Goal: Information Seeking & Learning: Find specific fact

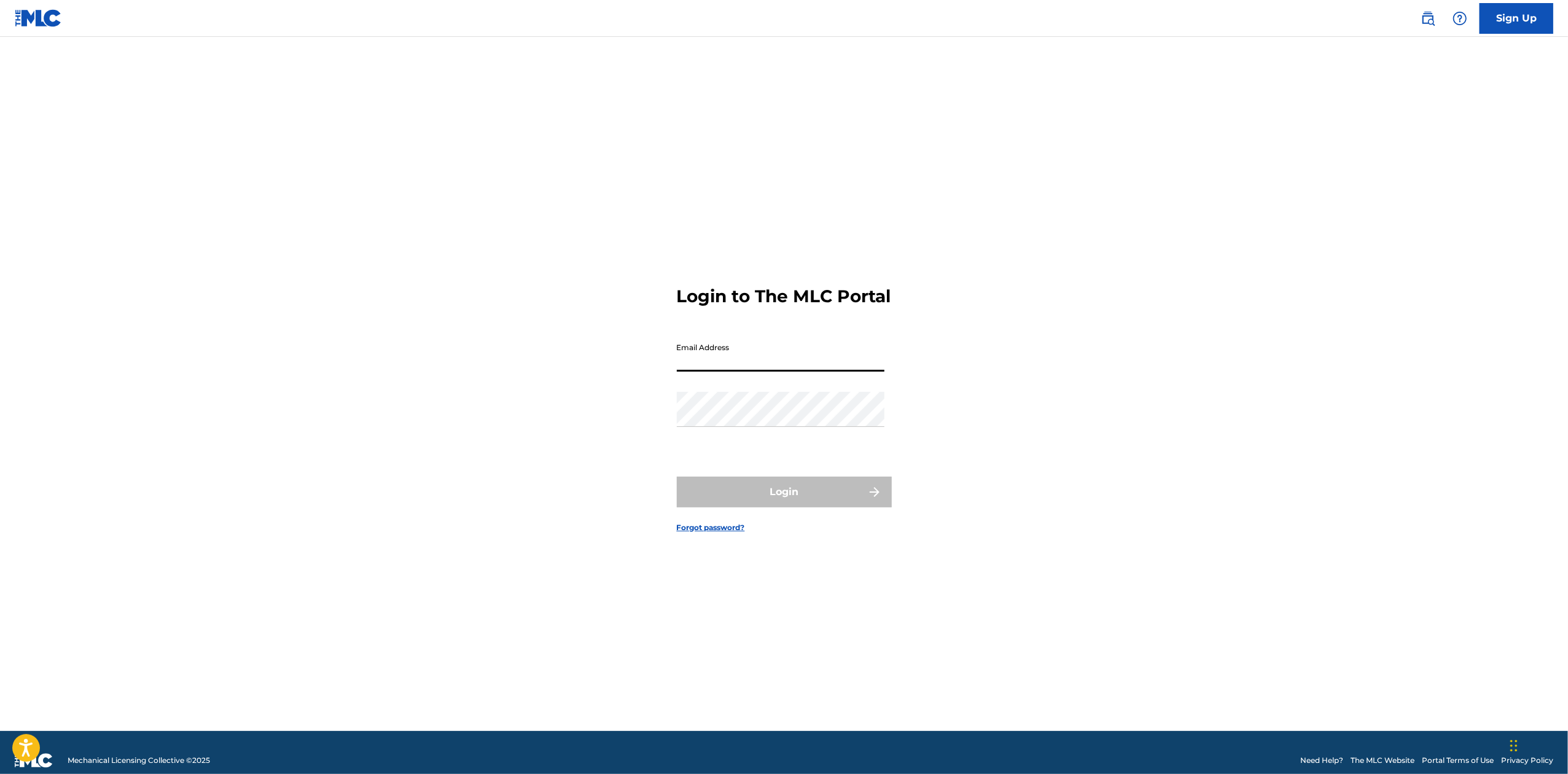
click at [816, 364] on input "Email Address" at bounding box center [780, 354] width 208 height 35
type input "Monique.Brown@wisemusic.com"
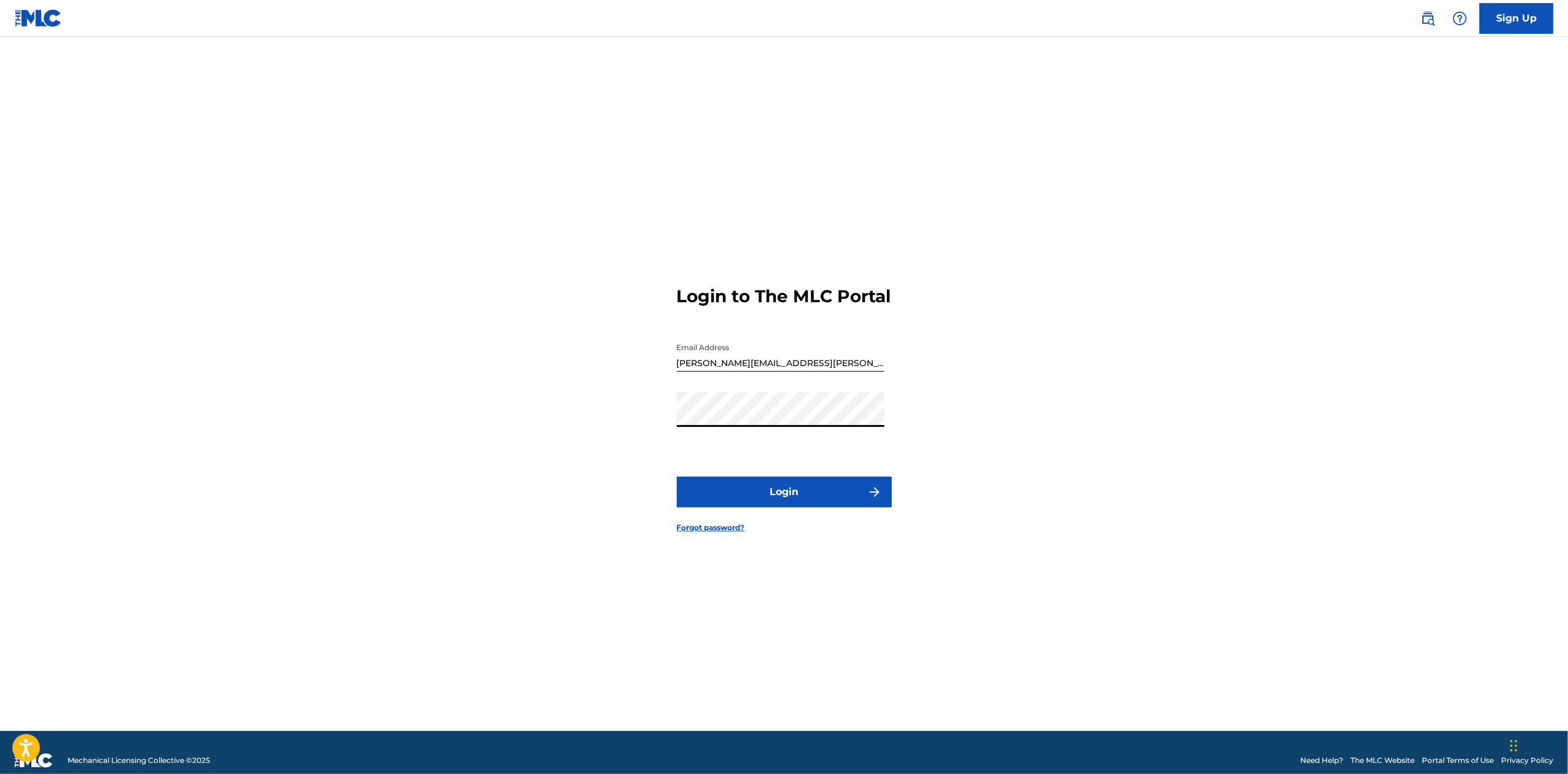
click at [676, 477] on button "Login" at bounding box center [784, 492] width 215 height 31
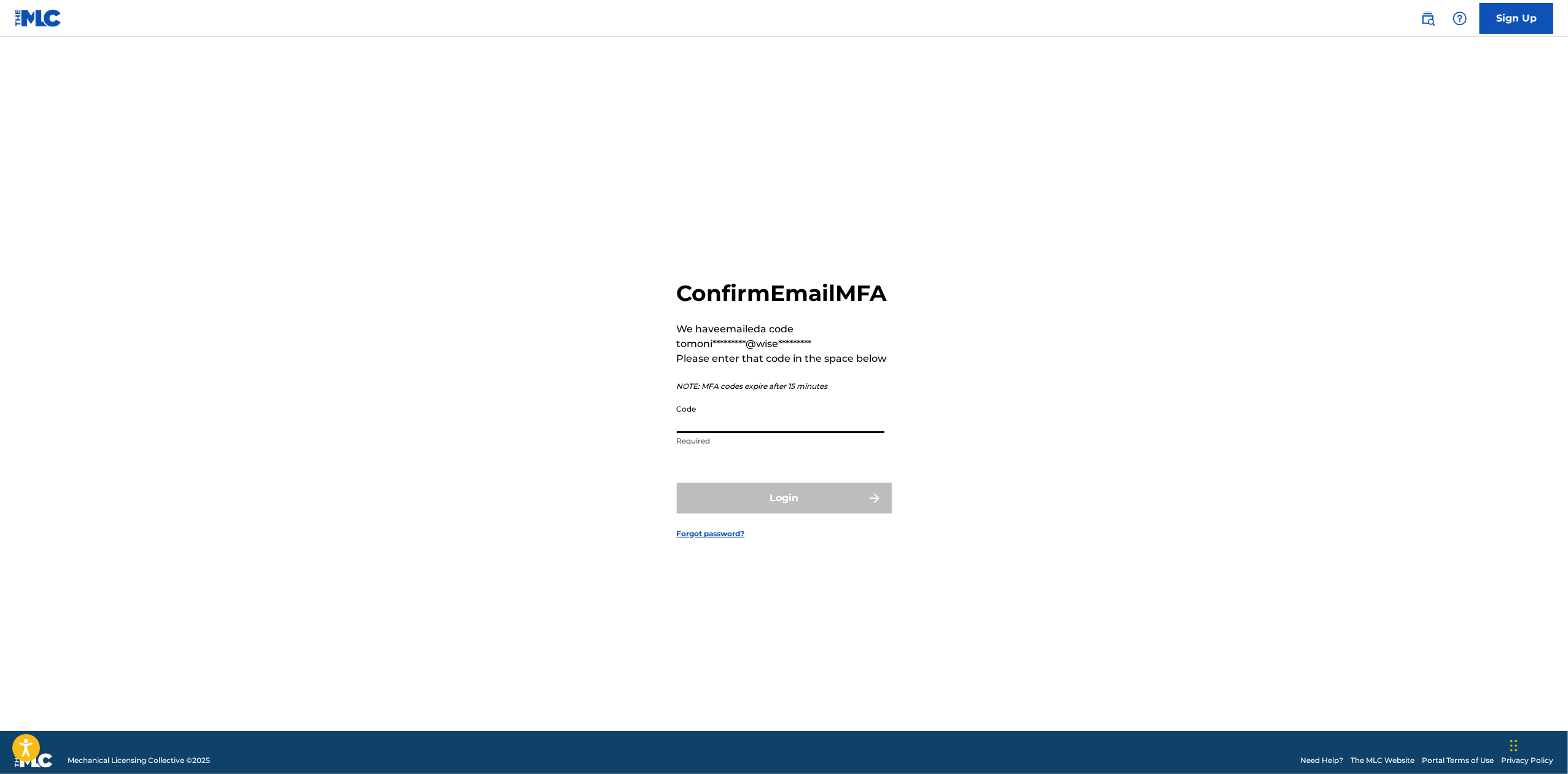
click at [776, 433] on input "Code" at bounding box center [780, 415] width 208 height 35
paste input "670241"
type input "670241"
click at [807, 512] on button "Login" at bounding box center [784, 498] width 215 height 31
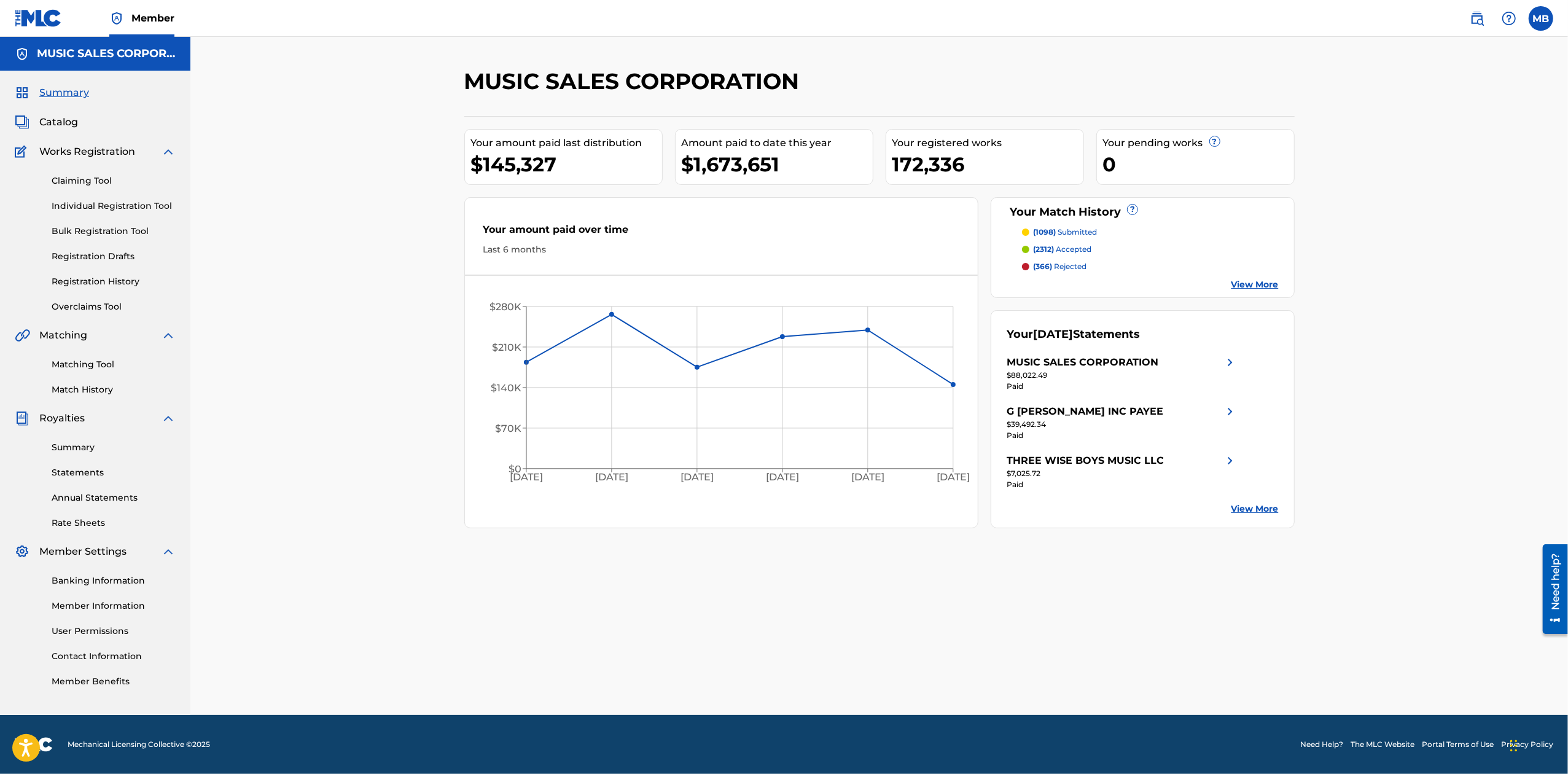
click at [86, 450] on link "Summary" at bounding box center [114, 447] width 124 height 13
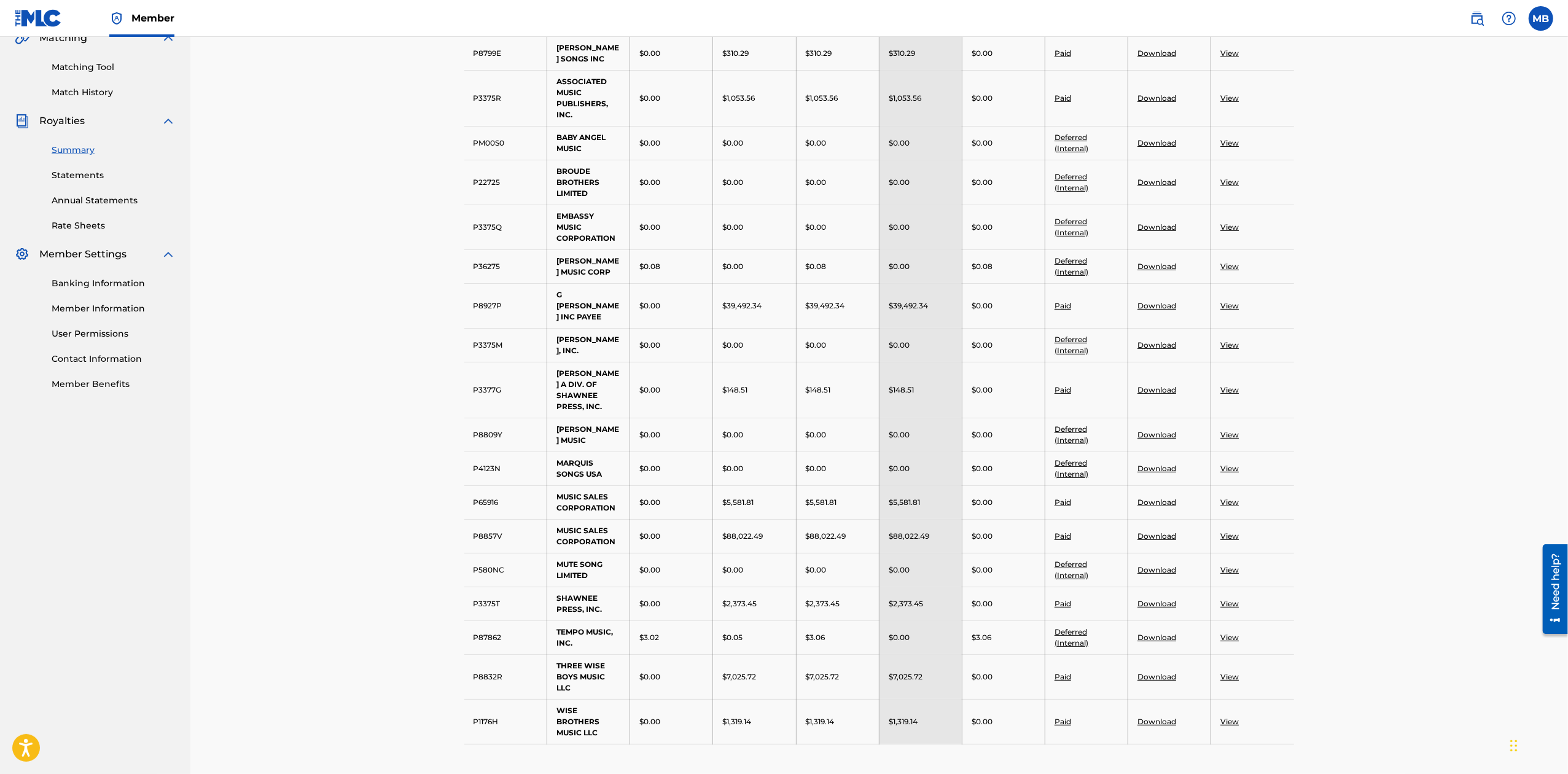
scroll to position [327, 0]
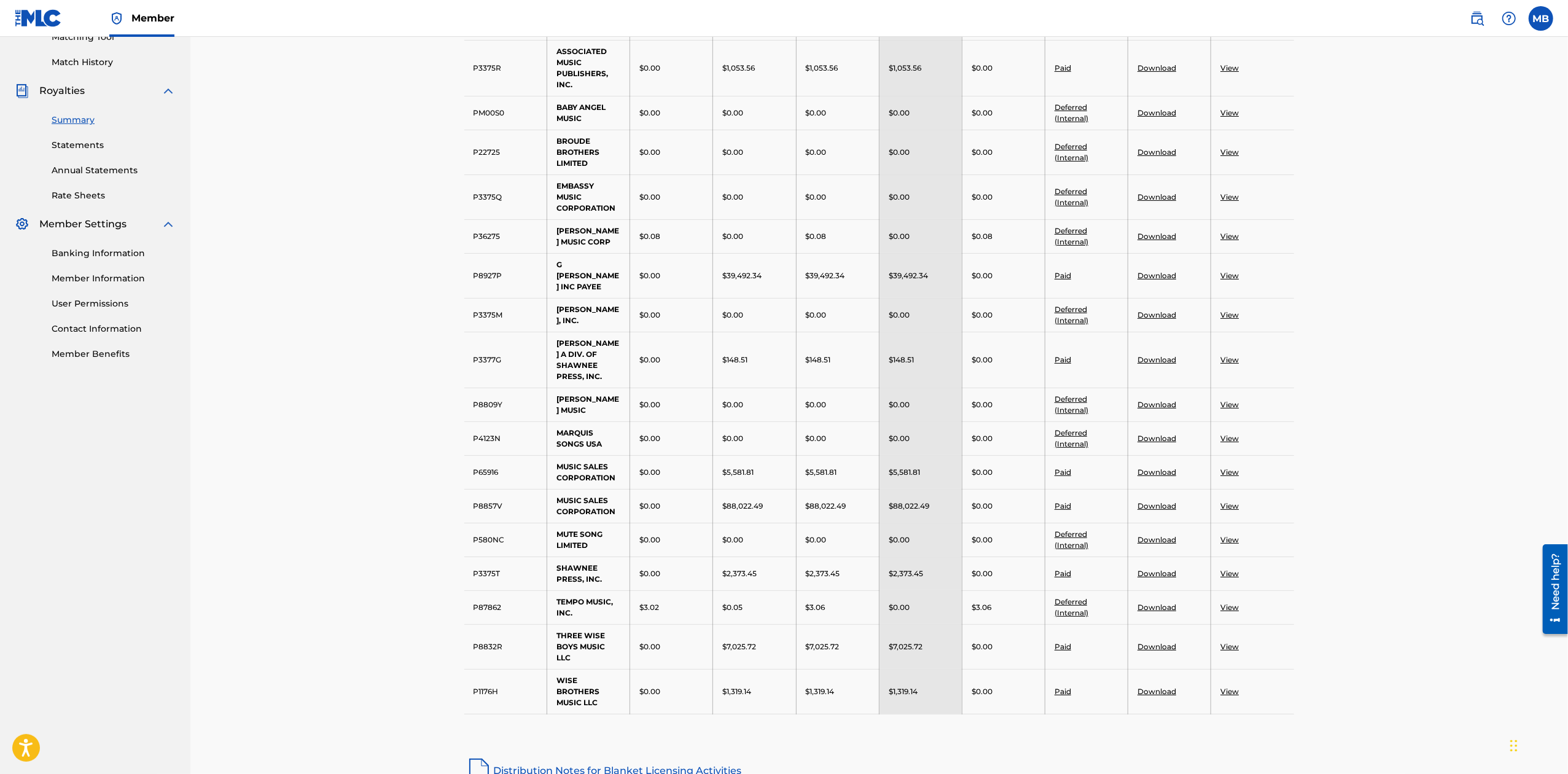
click at [1154, 510] on link "Download" at bounding box center [1157, 505] width 39 height 9
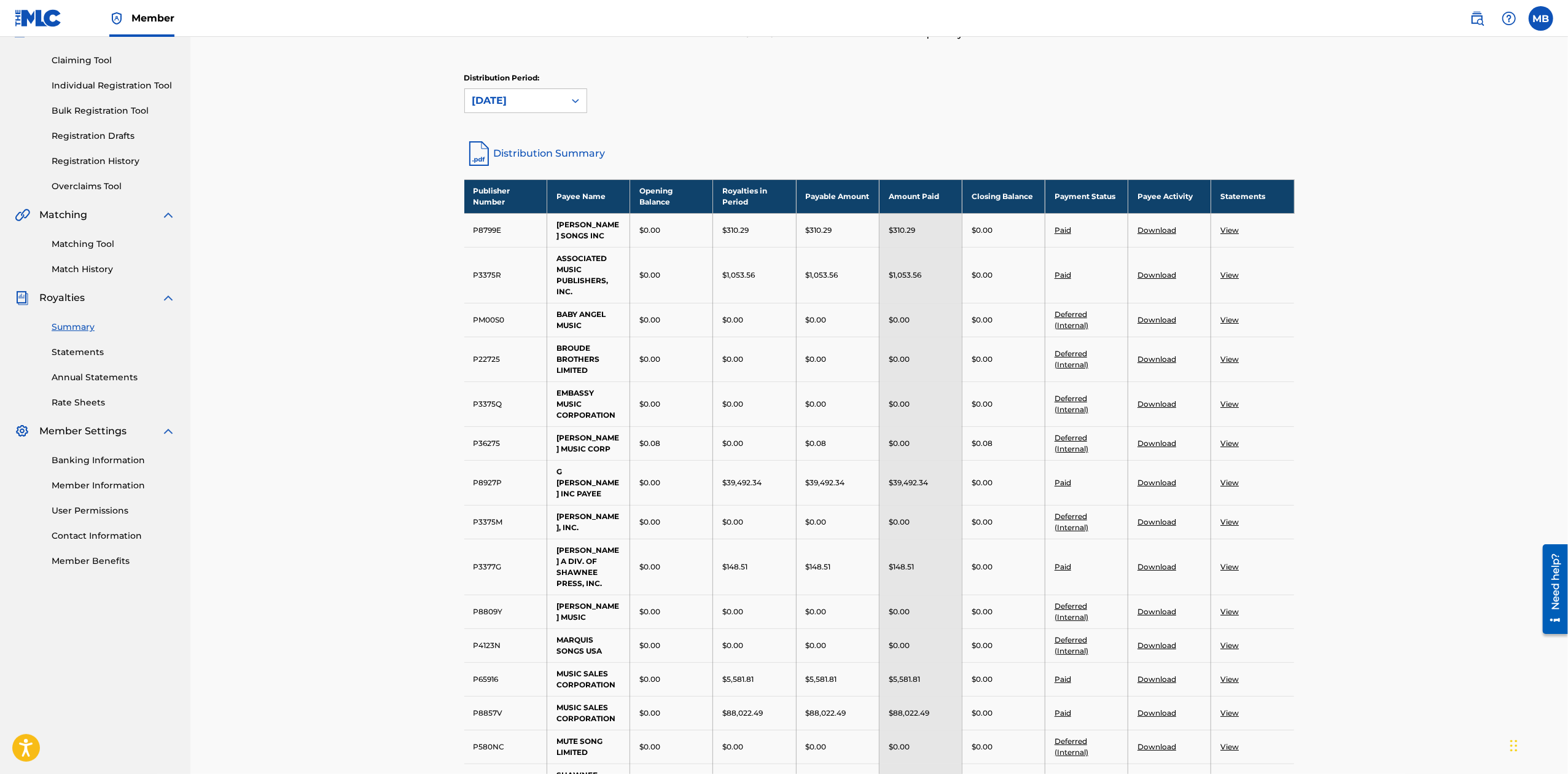
scroll to position [0, 0]
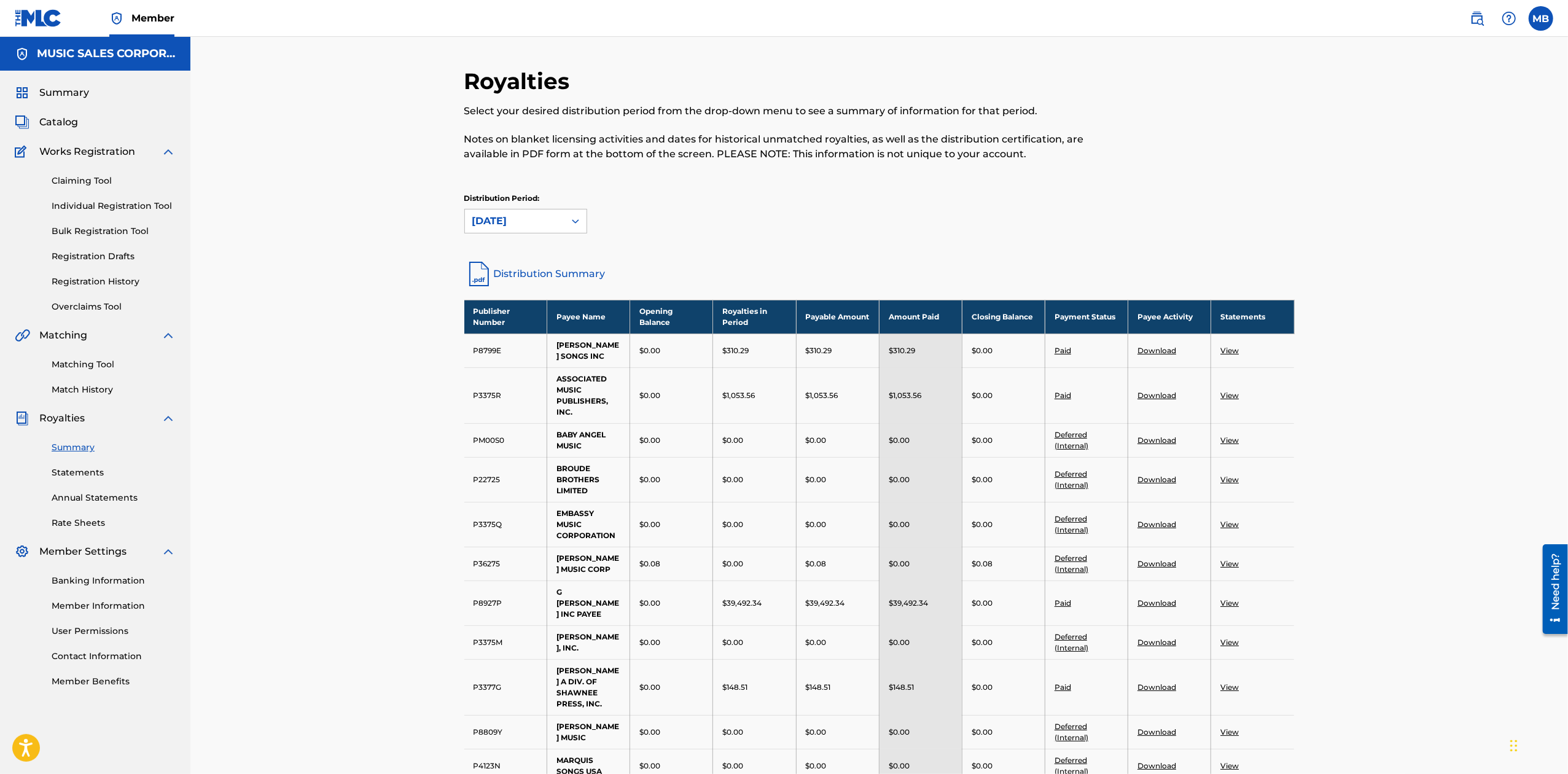
click at [69, 470] on link "Statements" at bounding box center [114, 472] width 124 height 13
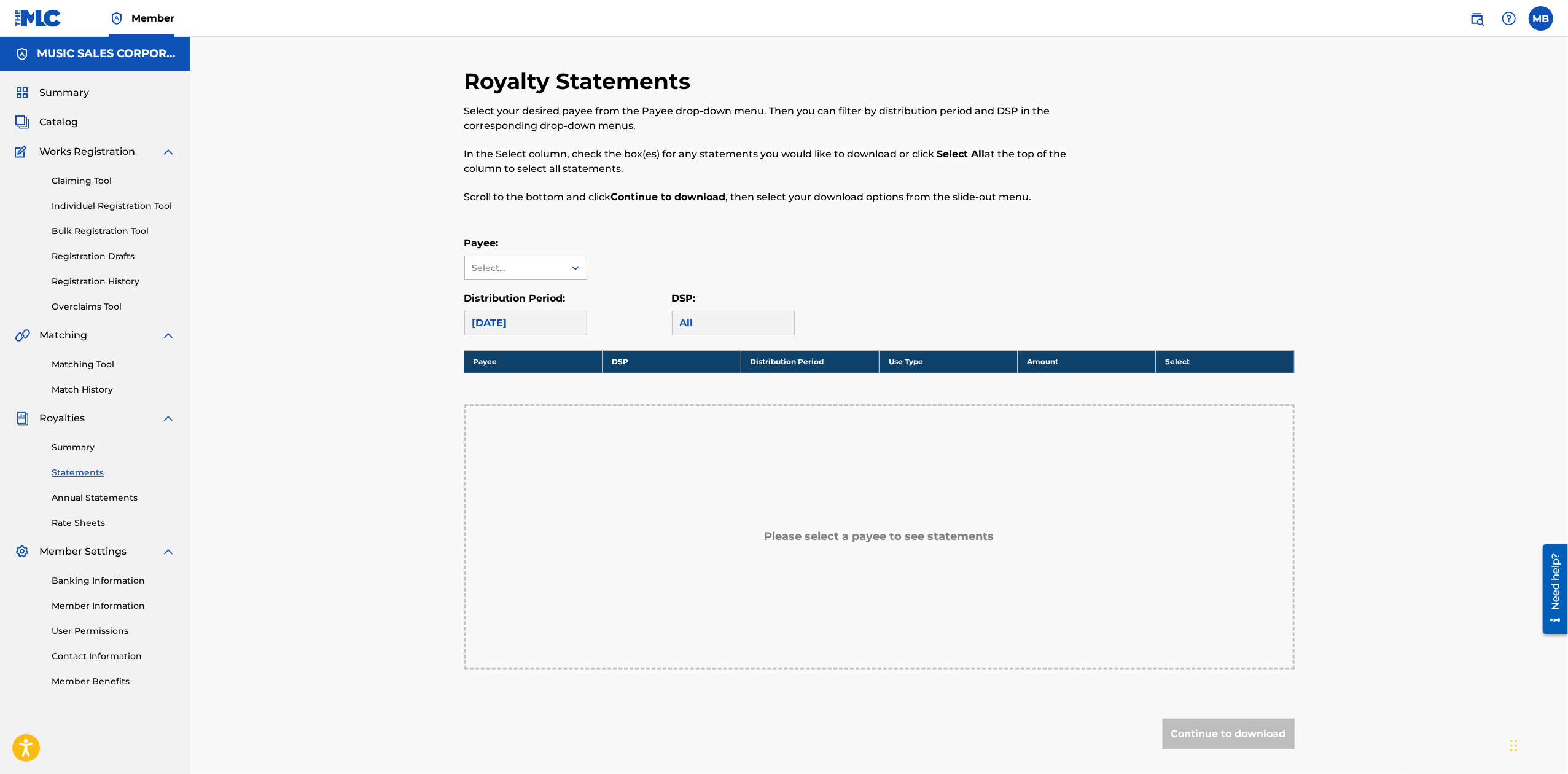
click at [561, 256] on div "Select..." at bounding box center [526, 268] width 123 height 24
click at [526, 326] on div "MUSIC SALES CORPORATION" at bounding box center [526, 304] width 121 height 46
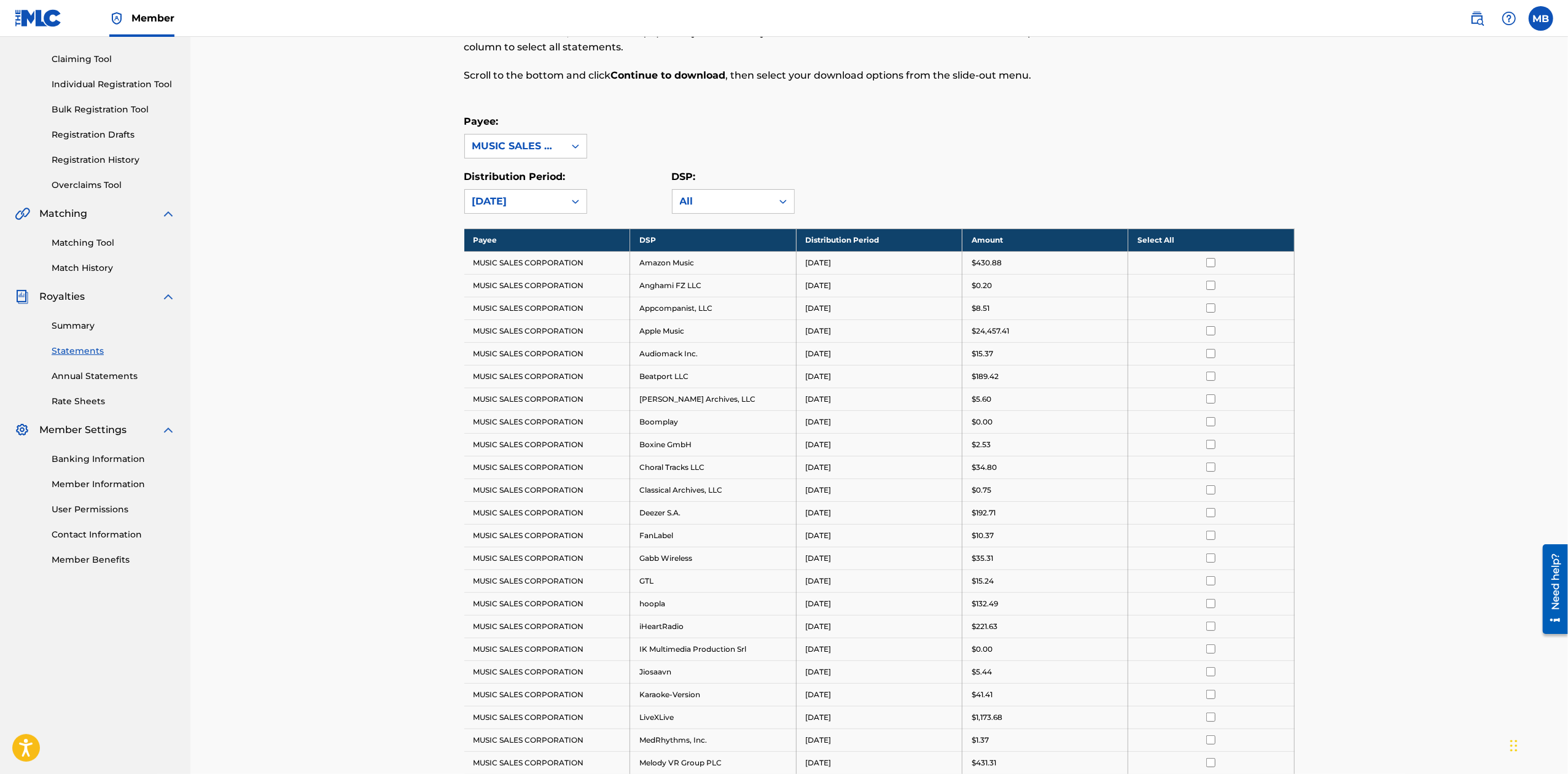
scroll to position [0, 0]
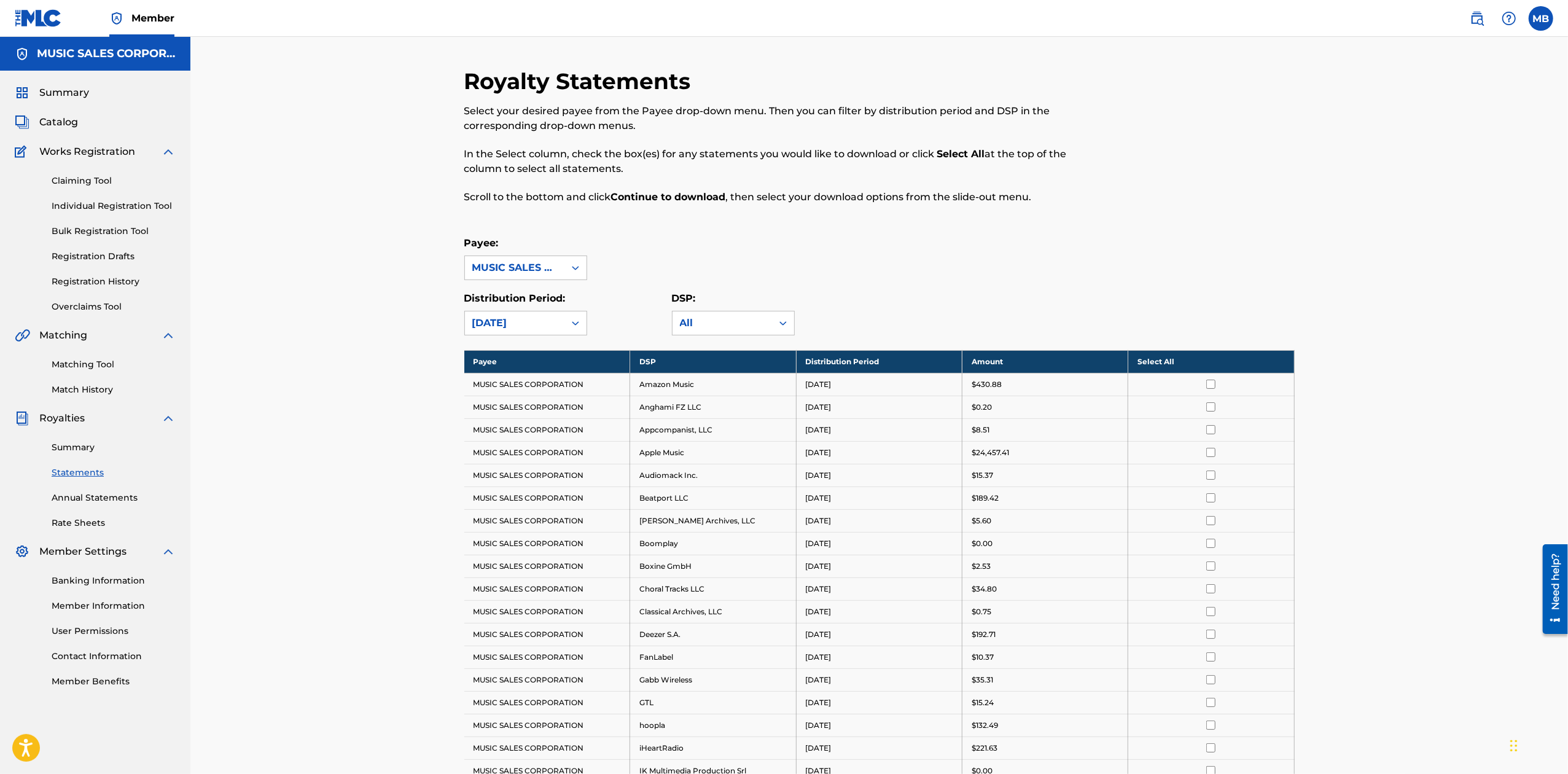
click at [1189, 366] on th "Select All" at bounding box center [1211, 362] width 166 height 23
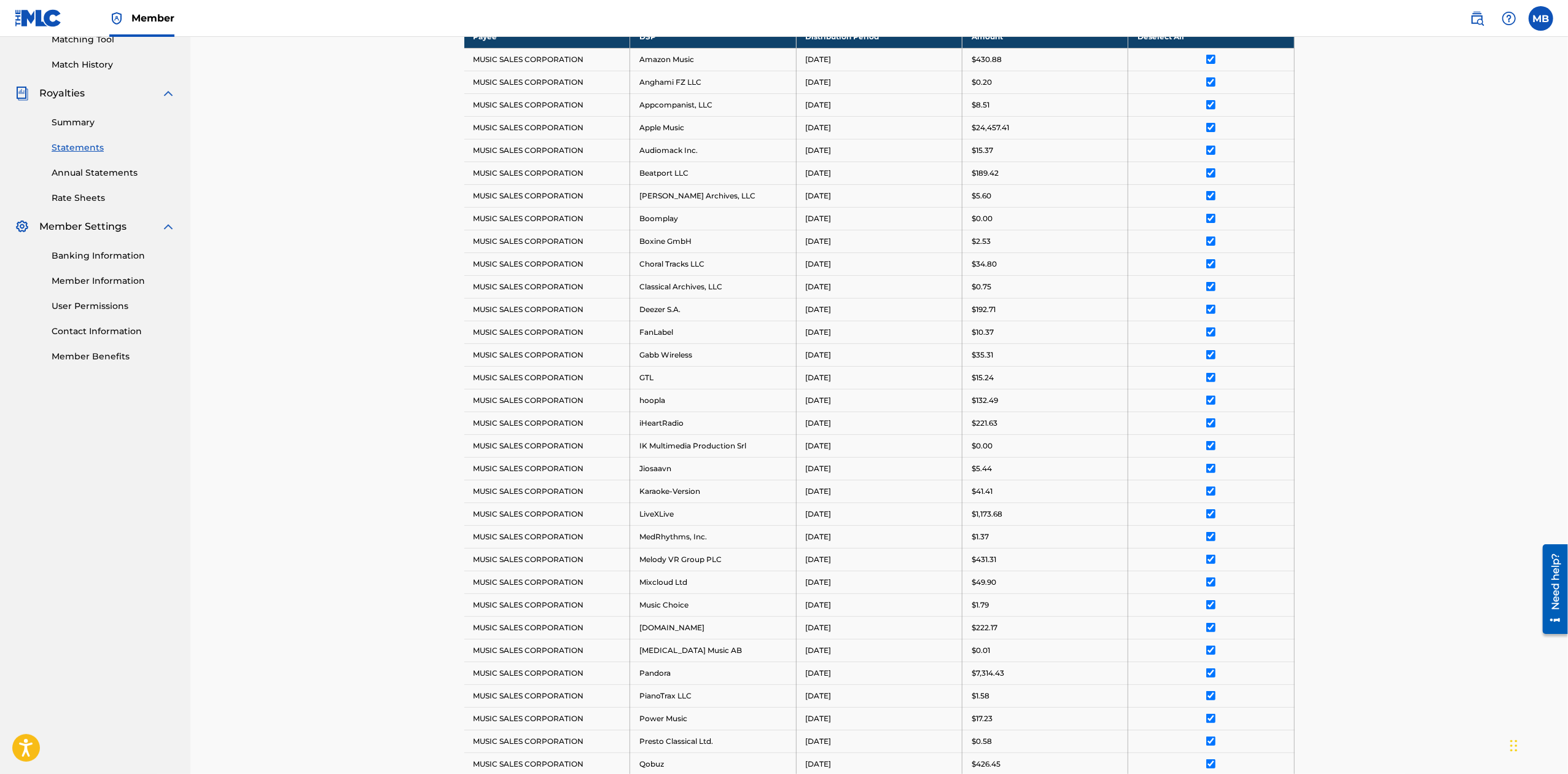
scroll to position [851, 0]
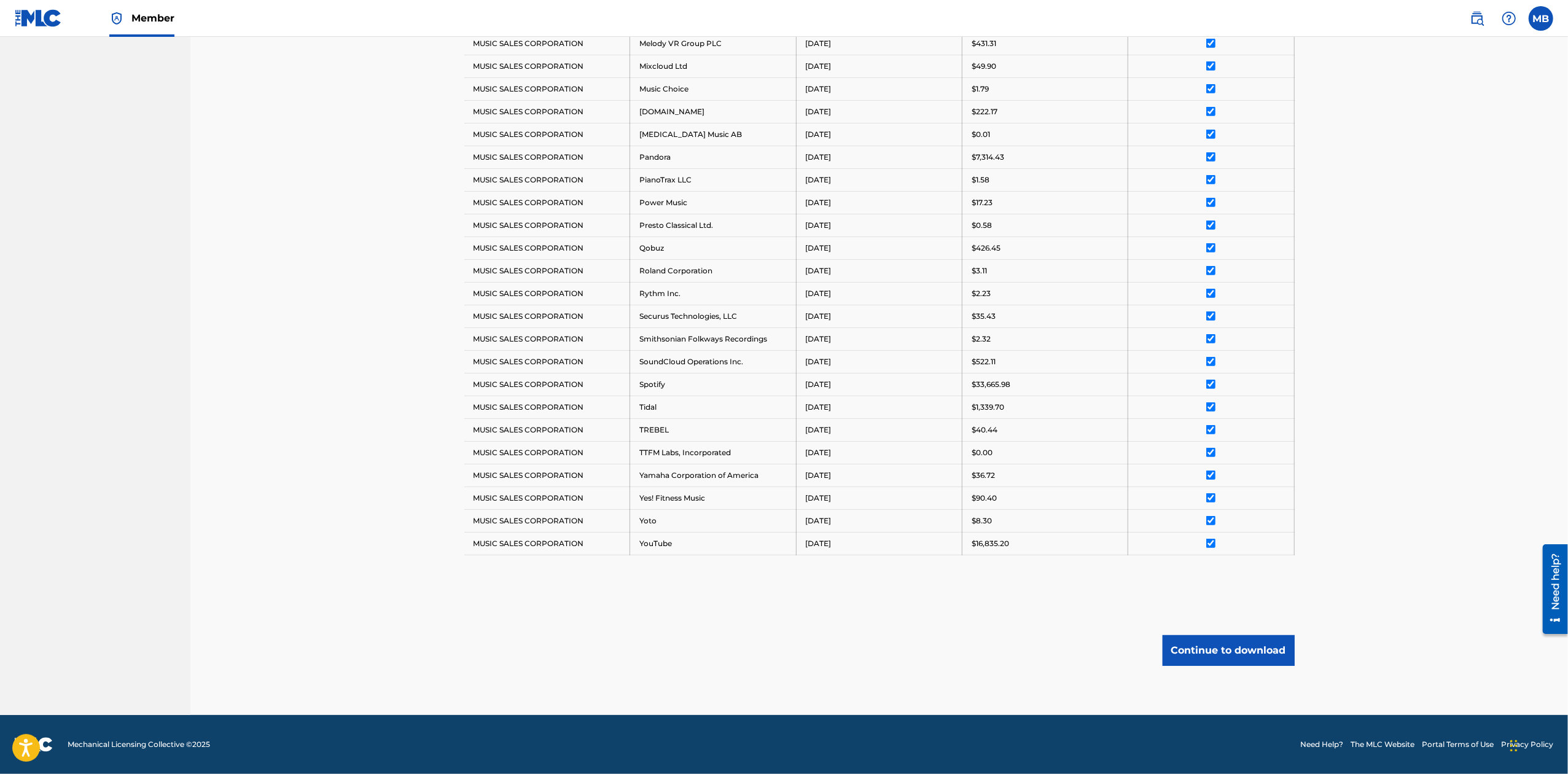
click at [1227, 640] on button "Continue to download" at bounding box center [1228, 650] width 132 height 31
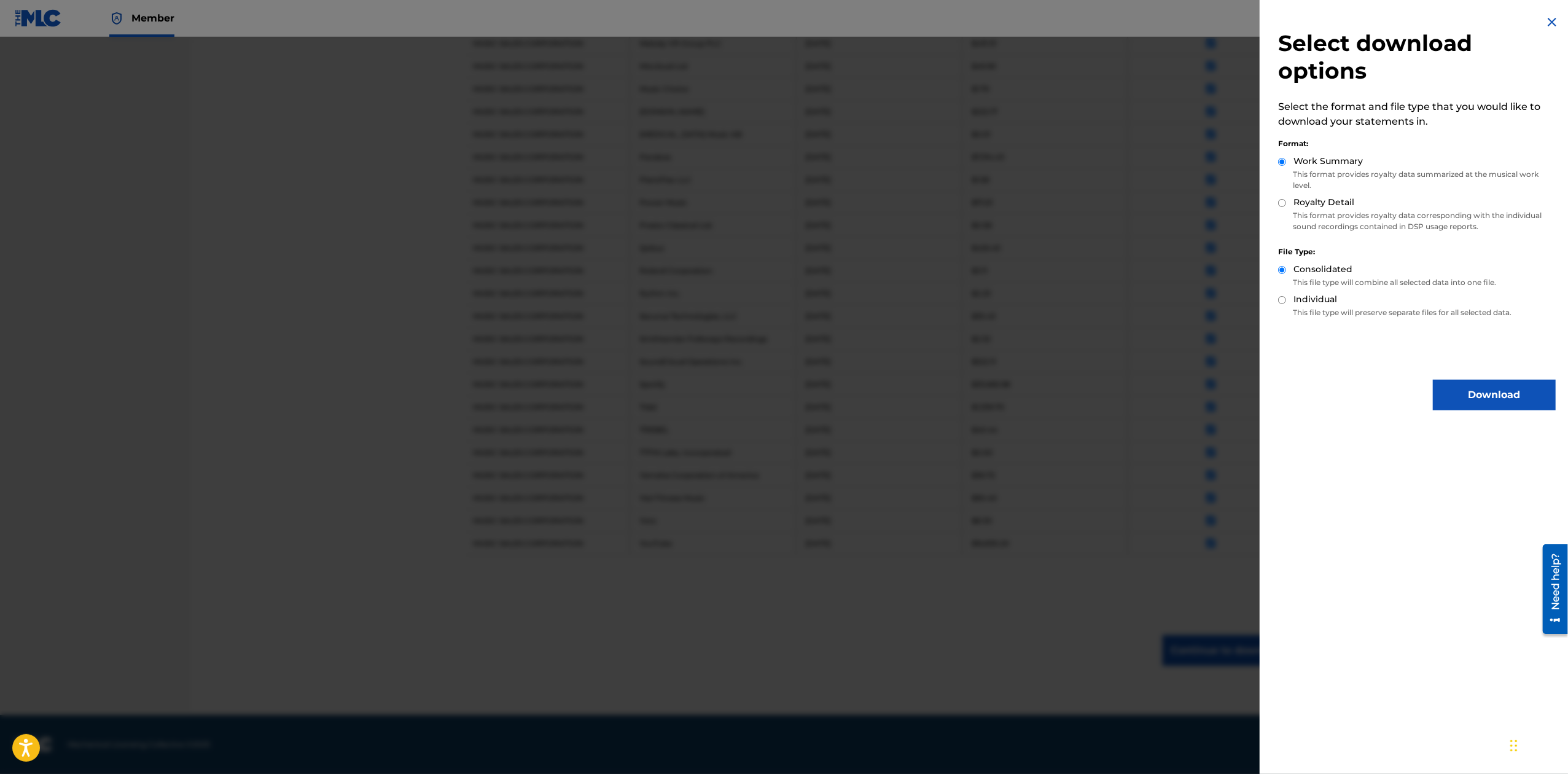
click at [1297, 202] on label "Royalty Detail" at bounding box center [1323, 202] width 61 height 13
click at [1286, 202] on input "Royalty Detail" at bounding box center [1282, 203] width 8 height 8
radio input "true"
click at [1469, 392] on button "Download" at bounding box center [1494, 395] width 123 height 31
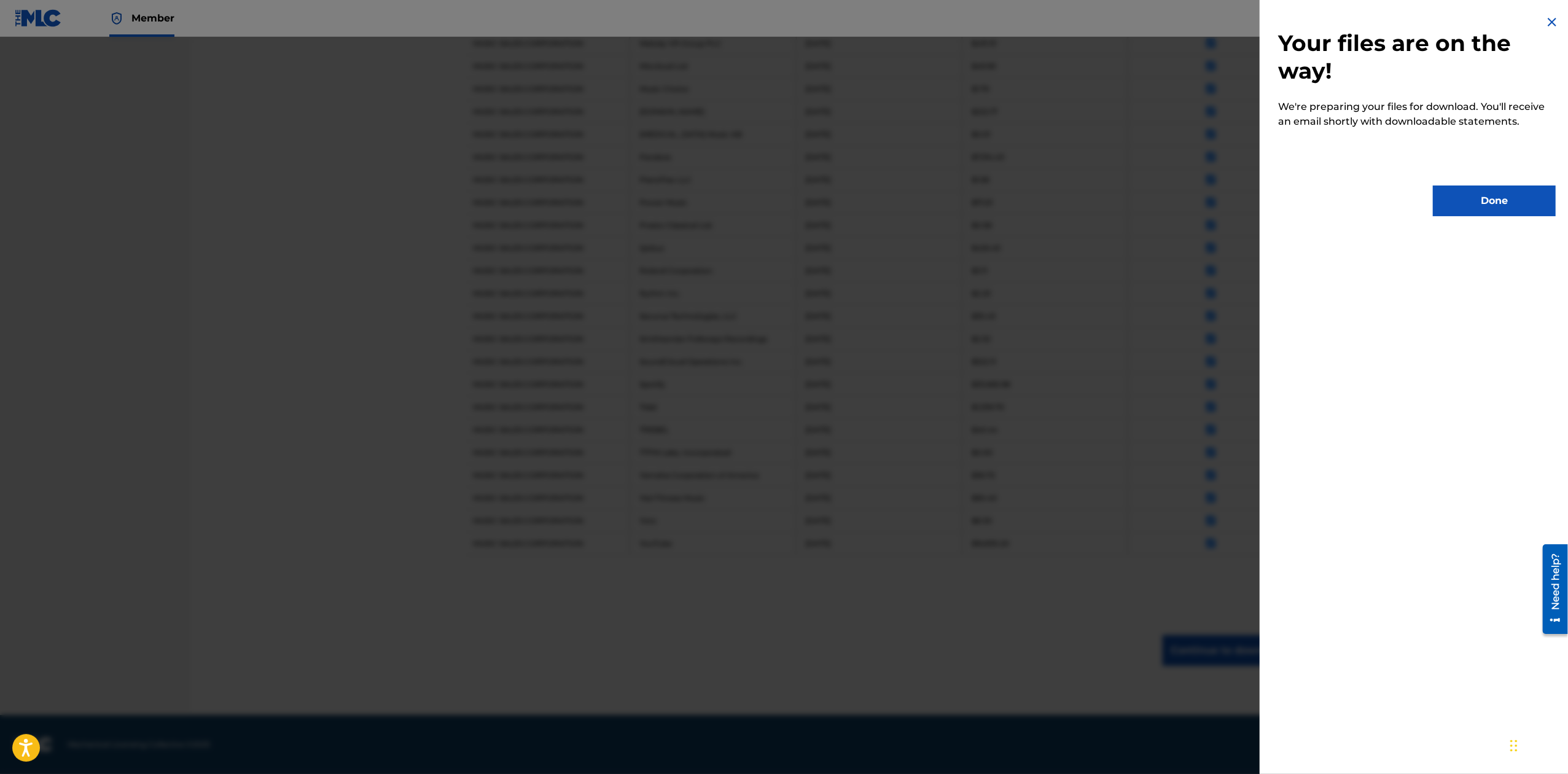
click at [1494, 202] on button "Done" at bounding box center [1494, 201] width 123 height 31
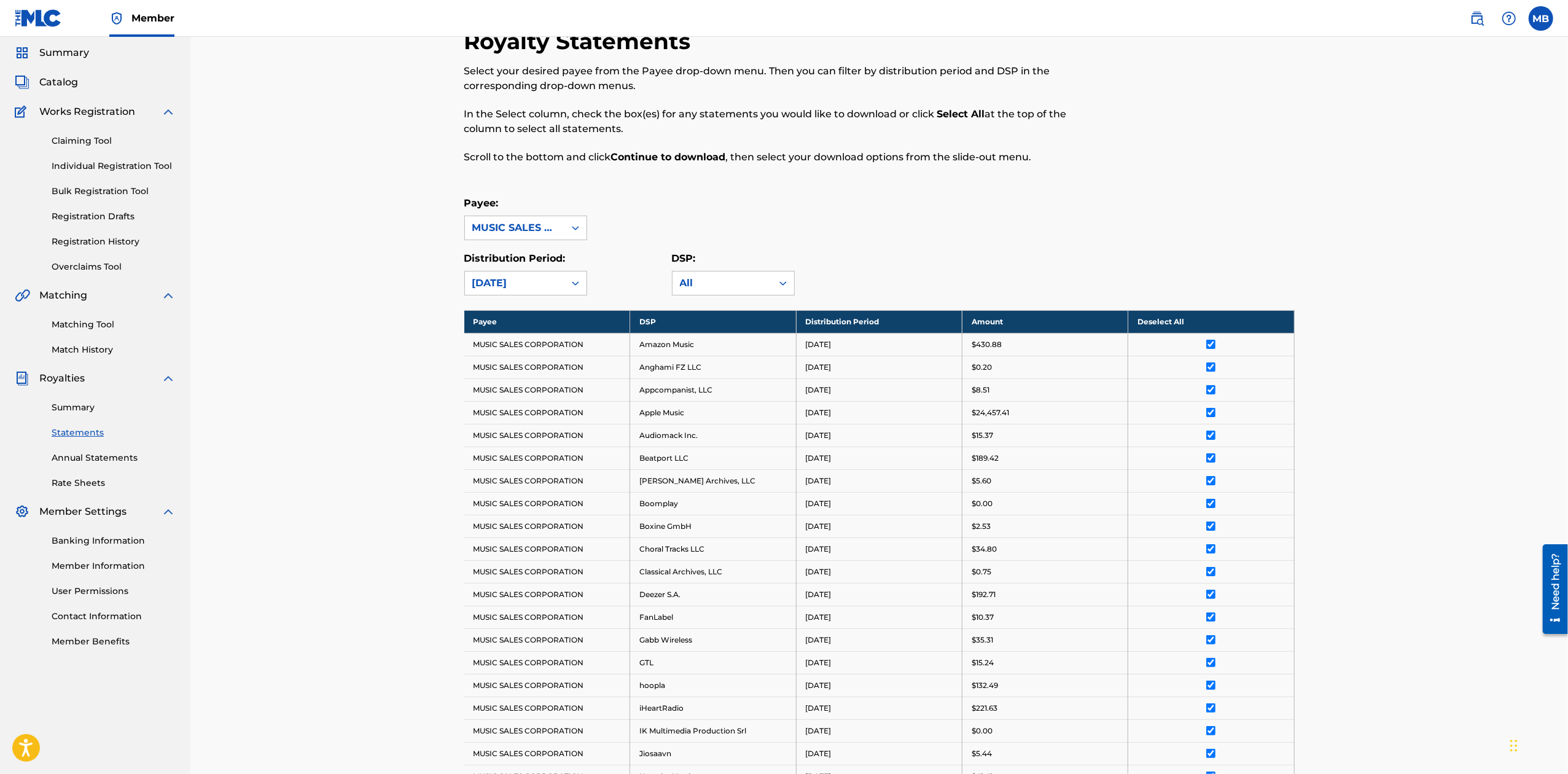
scroll to position [0, 0]
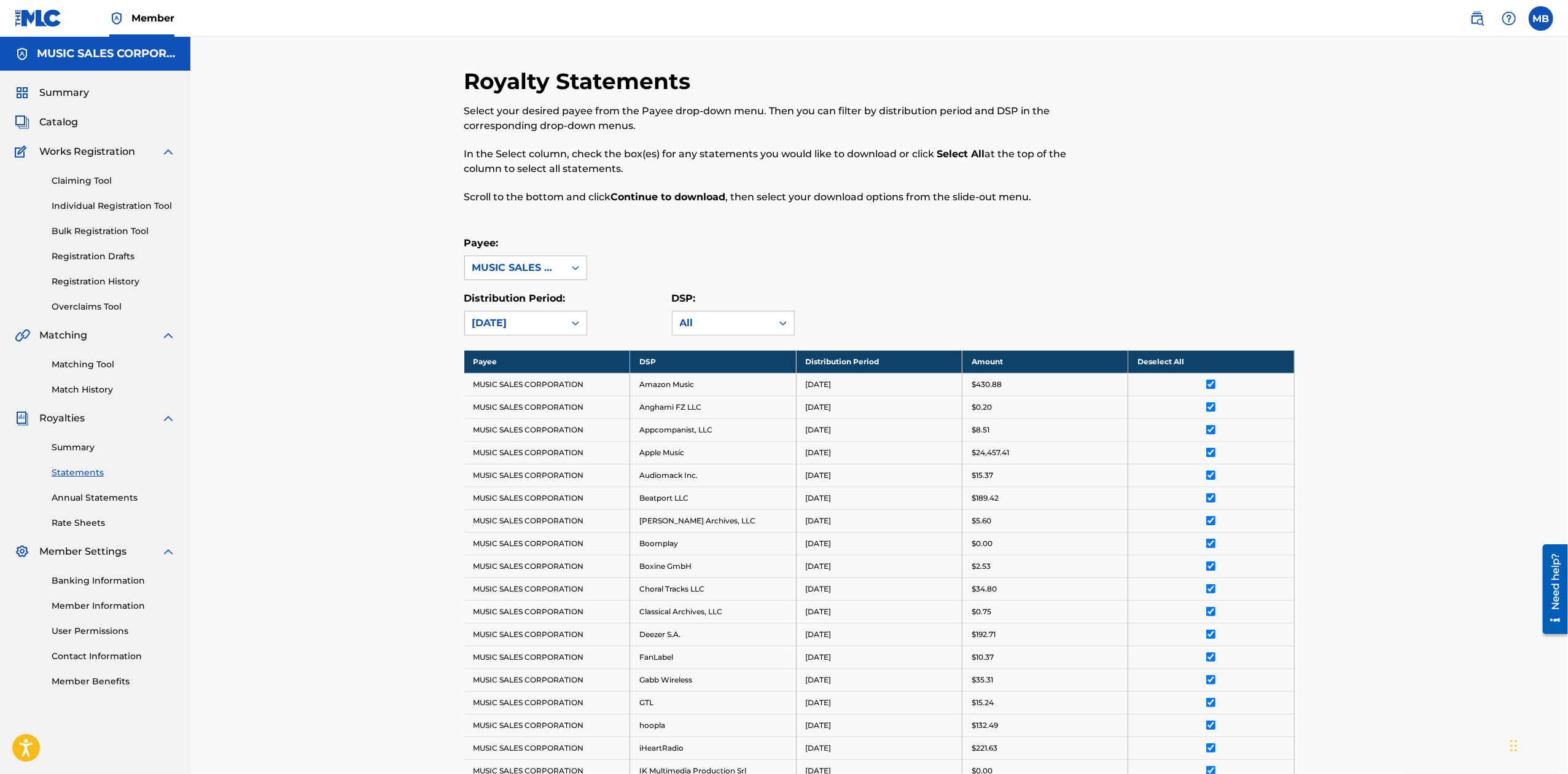
drag, startPoint x: 84, startPoint y: 362, endPoint x: 119, endPoint y: 359, distance: 35.1
click at [84, 362] on link "Matching Tool" at bounding box center [114, 364] width 124 height 13
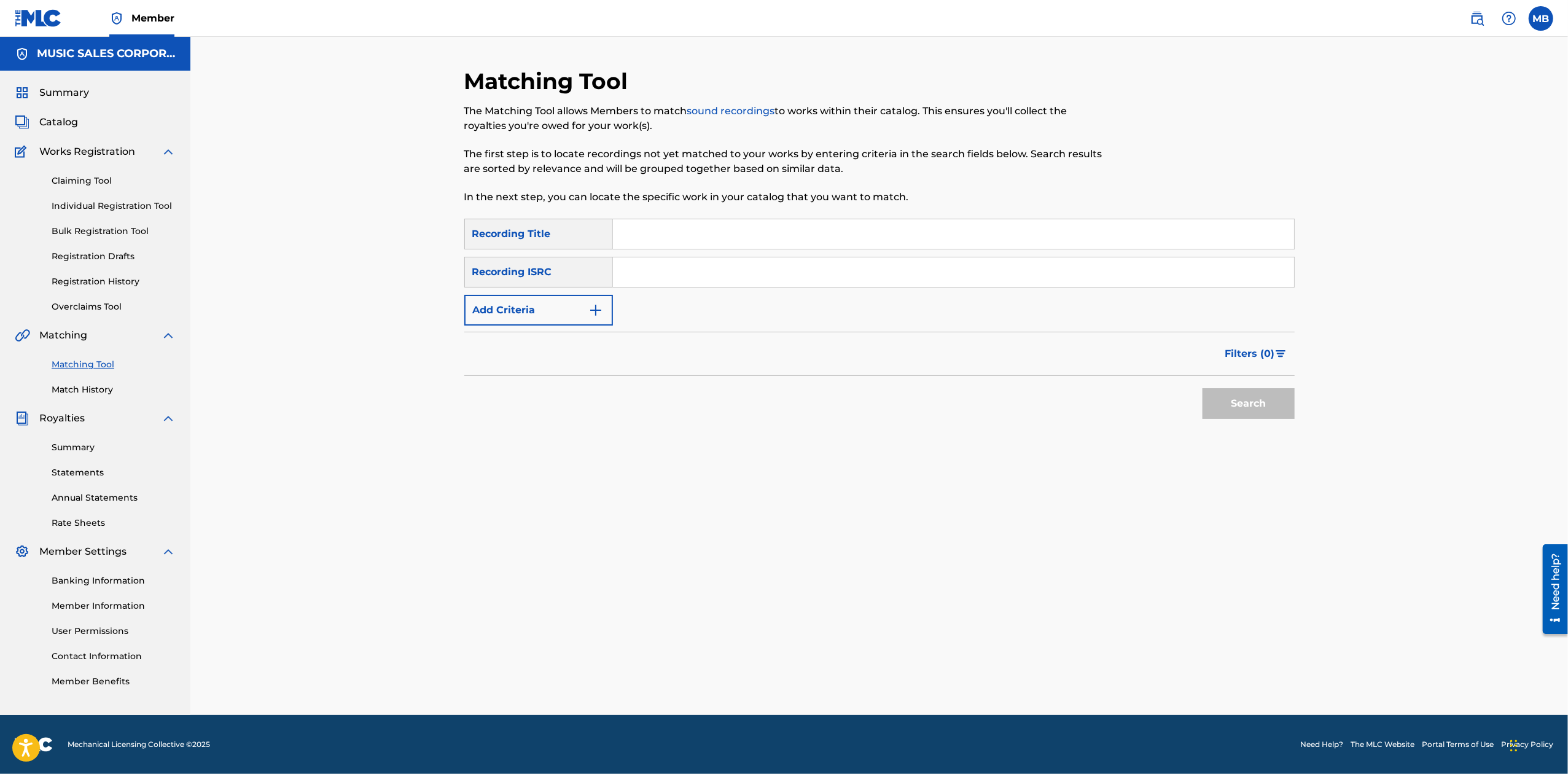
drag, startPoint x: 769, startPoint y: 231, endPoint x: 769, endPoint y: 225, distance: 6.0
click at [769, 230] on input "Search Form" at bounding box center [953, 234] width 681 height 29
type input "Eye Of The Tiger"
drag, startPoint x: 712, startPoint y: 234, endPoint x: 521, endPoint y: 234, distance: 191.0
click at [531, 234] on div "SearchWithCriteria3cdce82d-23a2-4b3e-a36a-07038bd14992 Recording Title Eye Of T…" at bounding box center [879, 234] width 830 height 31
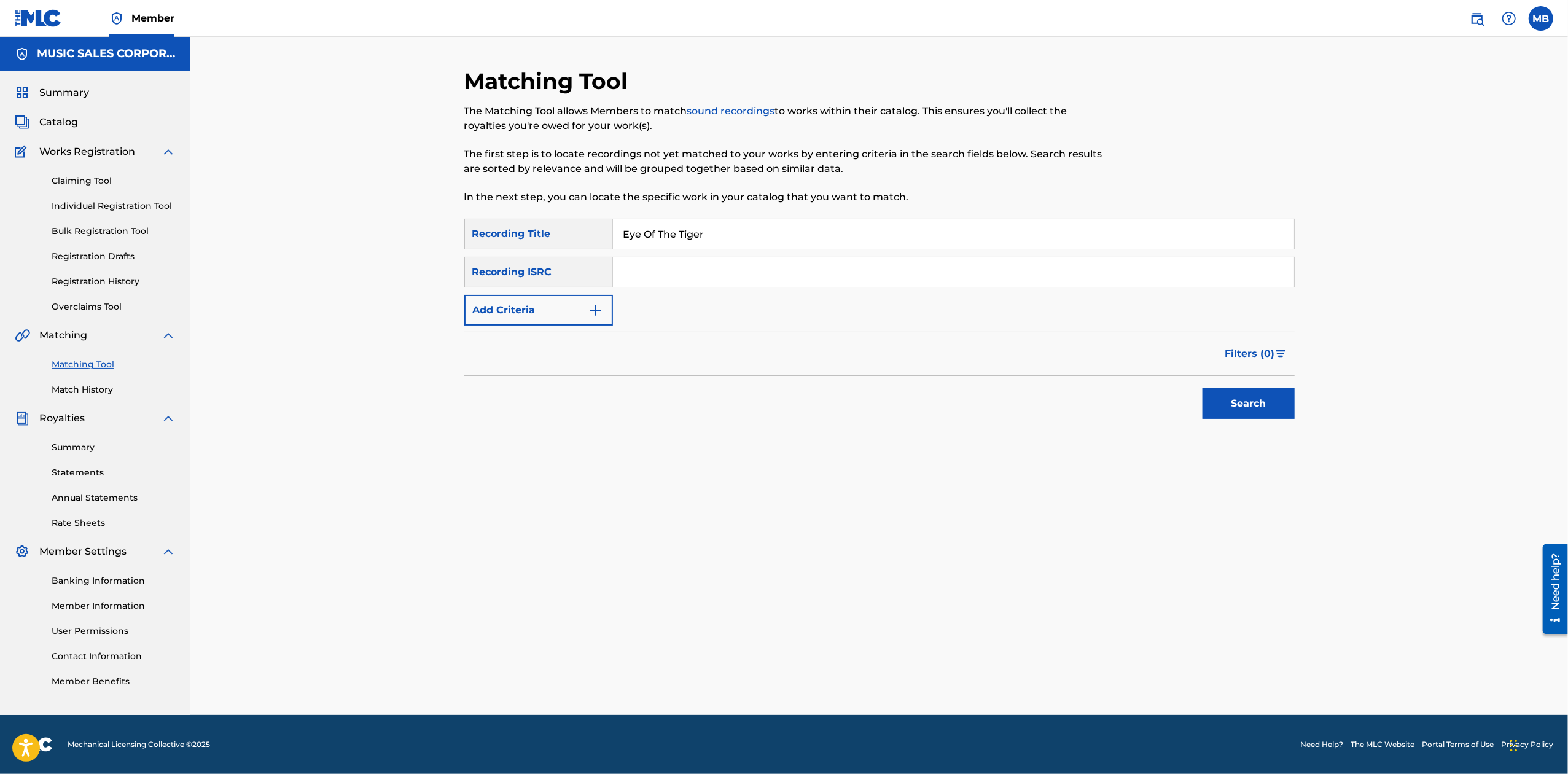
click at [671, 267] on input "Search Form" at bounding box center [953, 272] width 681 height 29
paste input "USVR19600010"
type input "USVR19600010"
click at [1271, 399] on button "Search" at bounding box center [1248, 403] width 92 height 31
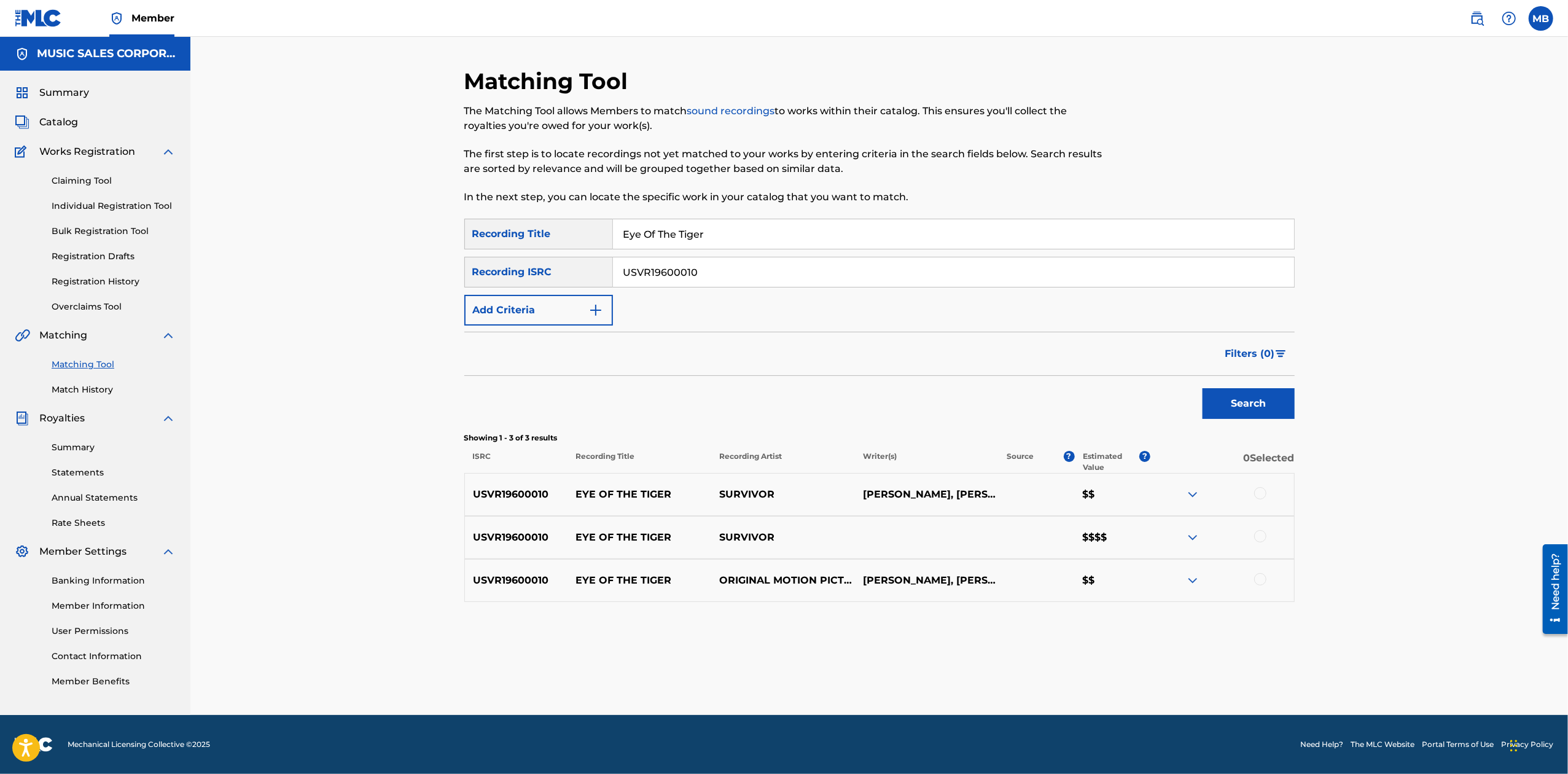
click at [1262, 492] on div at bounding box center [1259, 493] width 12 height 12
click at [1260, 535] on div at bounding box center [1259, 536] width 12 height 12
click at [1261, 579] on div at bounding box center [1259, 579] width 12 height 12
click at [1190, 540] on img at bounding box center [1192, 537] width 15 height 15
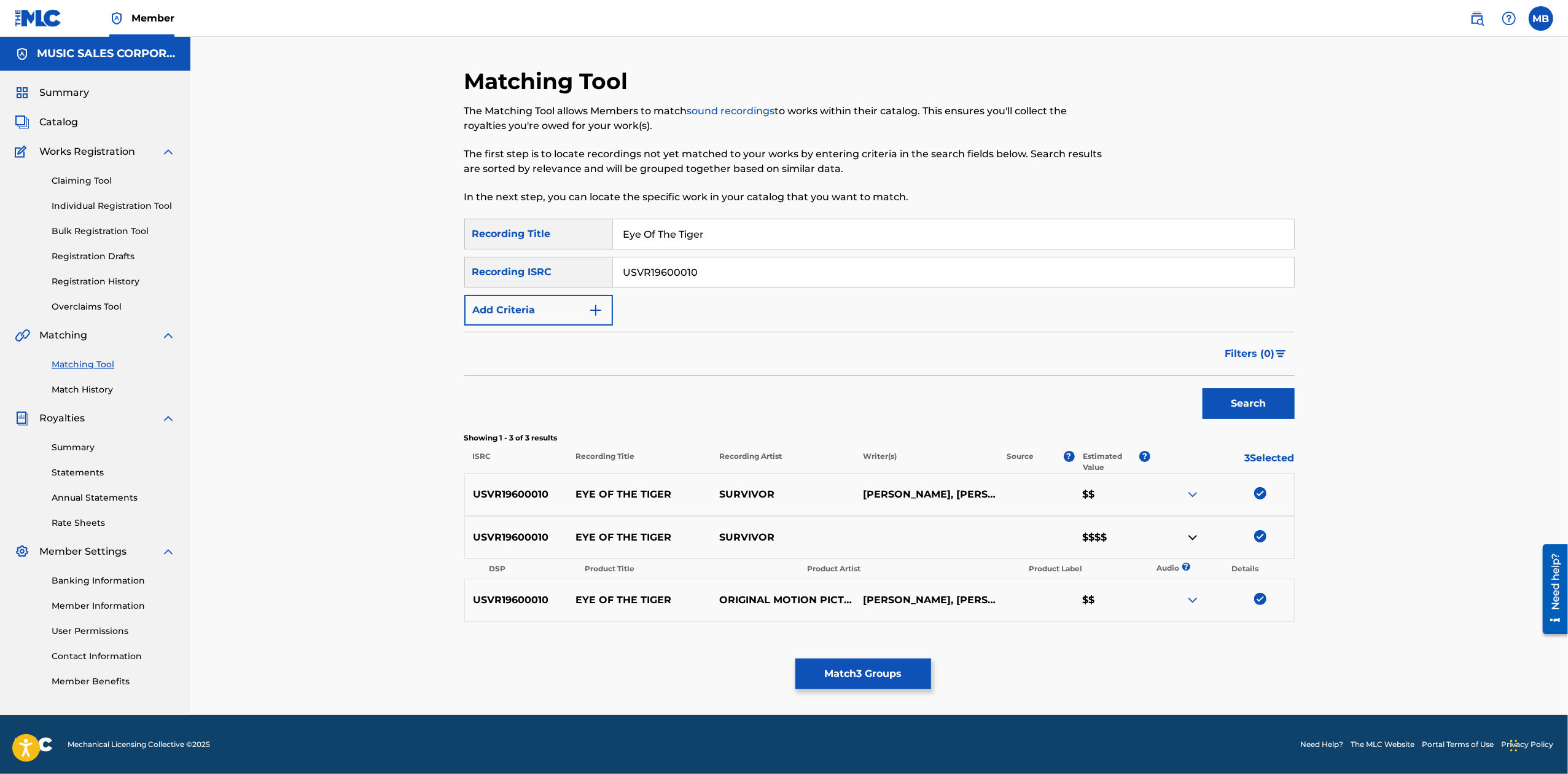
click at [1197, 595] on img at bounding box center [1192, 600] width 15 height 15
click at [1192, 499] on img at bounding box center [1192, 495] width 15 height 15
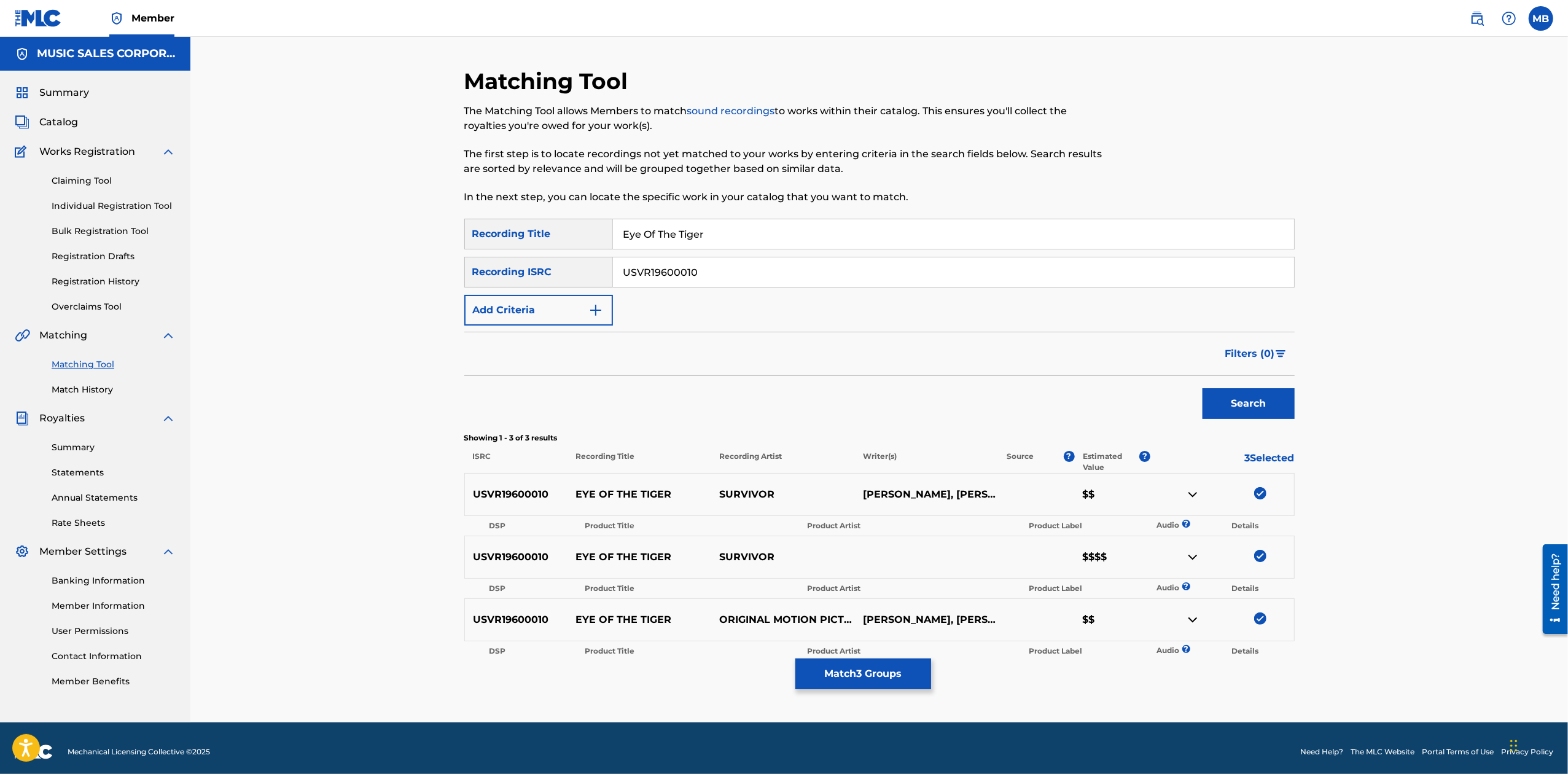
scroll to position [6, 0]
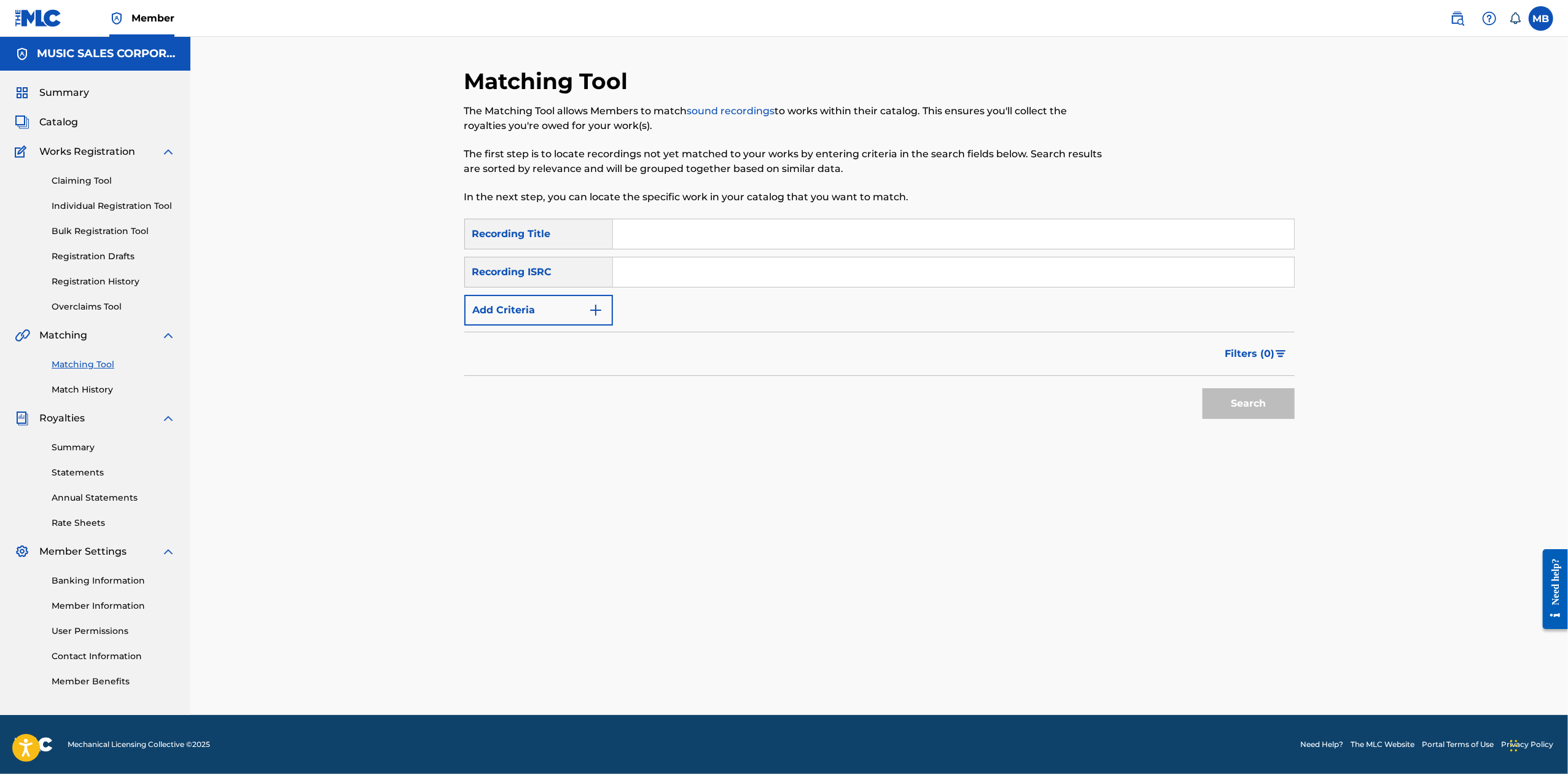
click at [57, 121] on span "Catalog" at bounding box center [59, 122] width 39 height 15
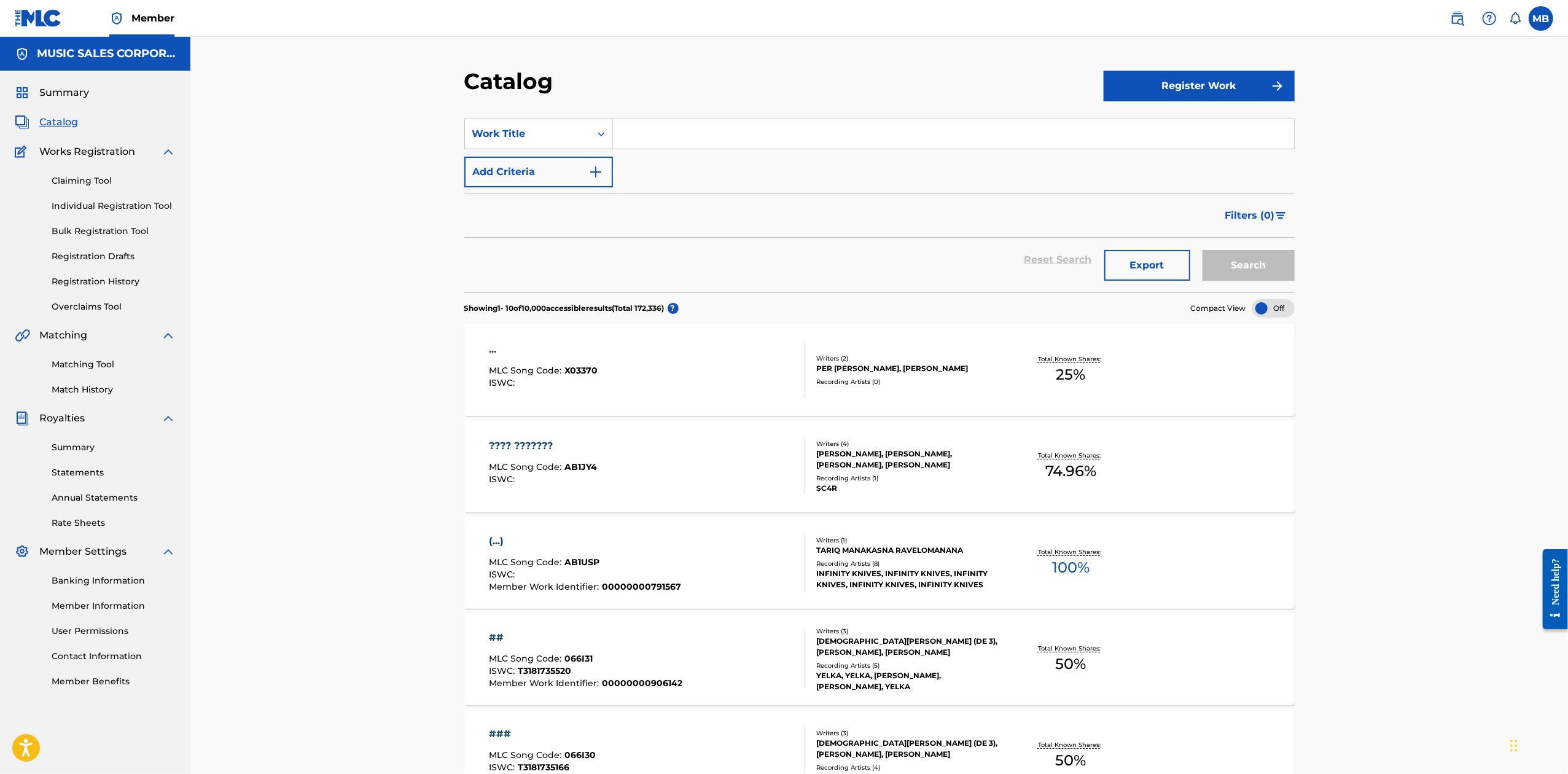
click at [787, 133] on input "Search Form" at bounding box center [953, 134] width 681 height 29
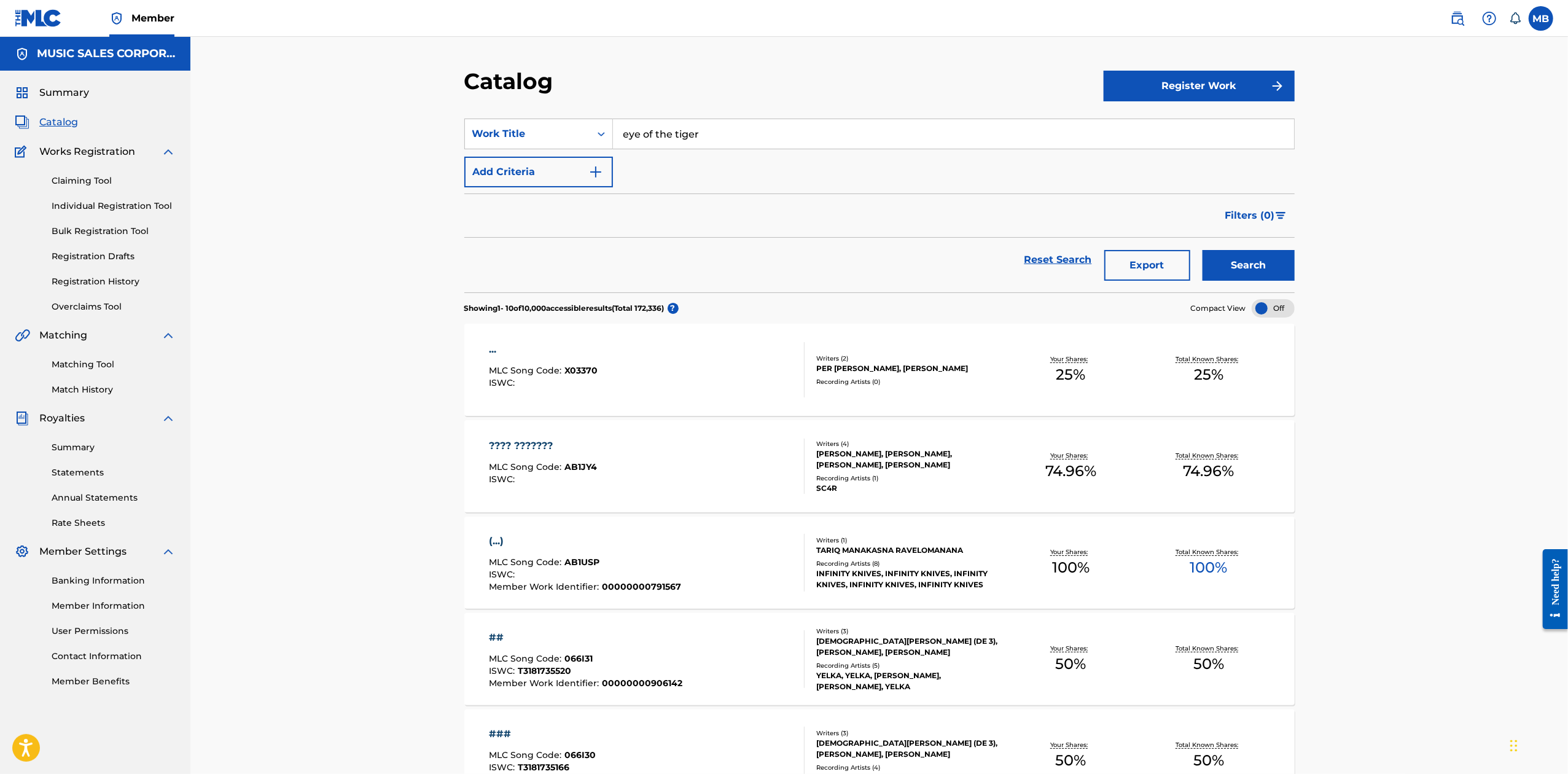
type input "eye of the tiger"
click at [1202, 250] on button "Search" at bounding box center [1248, 265] width 92 height 31
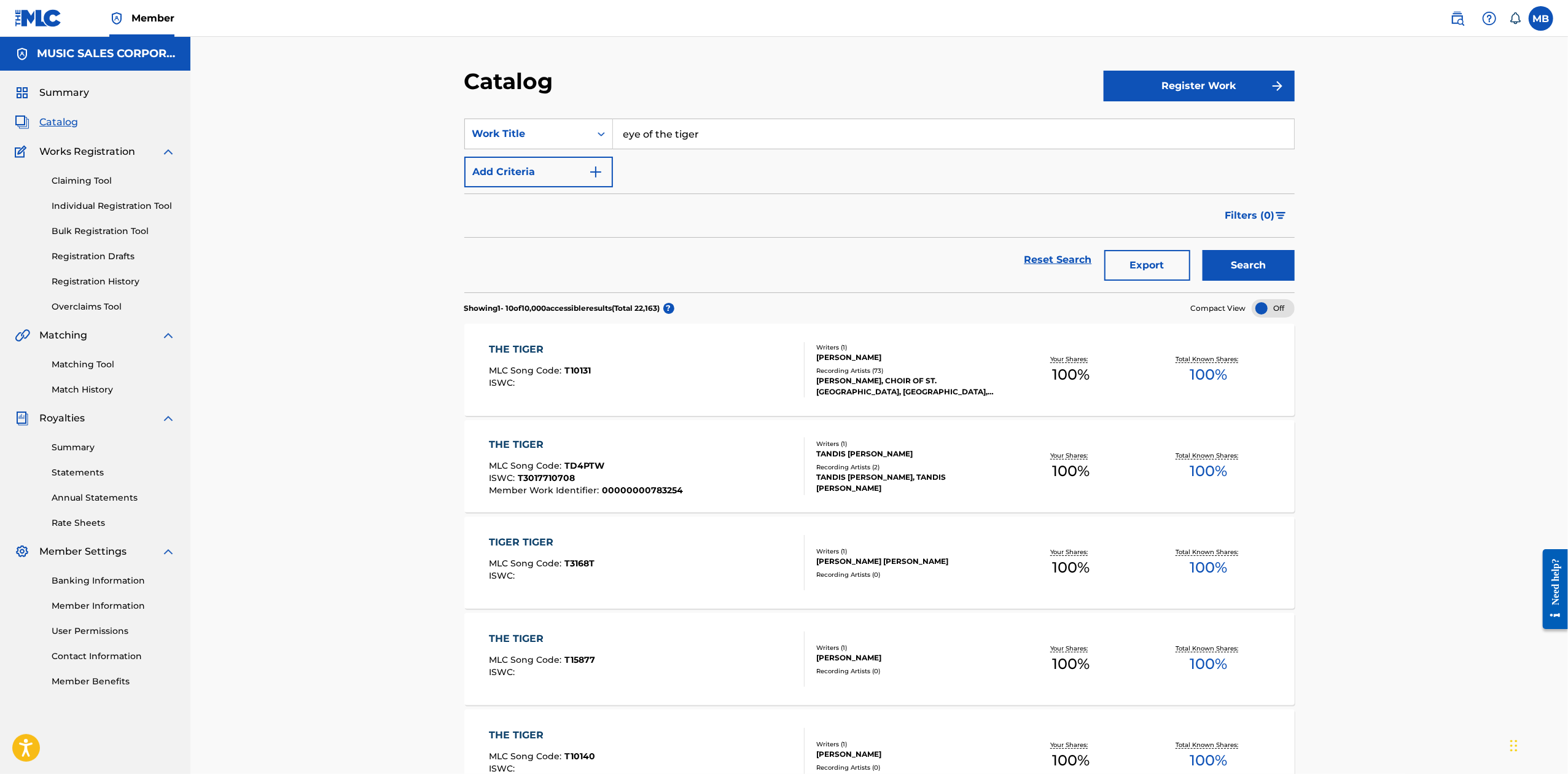
click at [1463, 26] on link at bounding box center [1457, 19] width 24 height 24
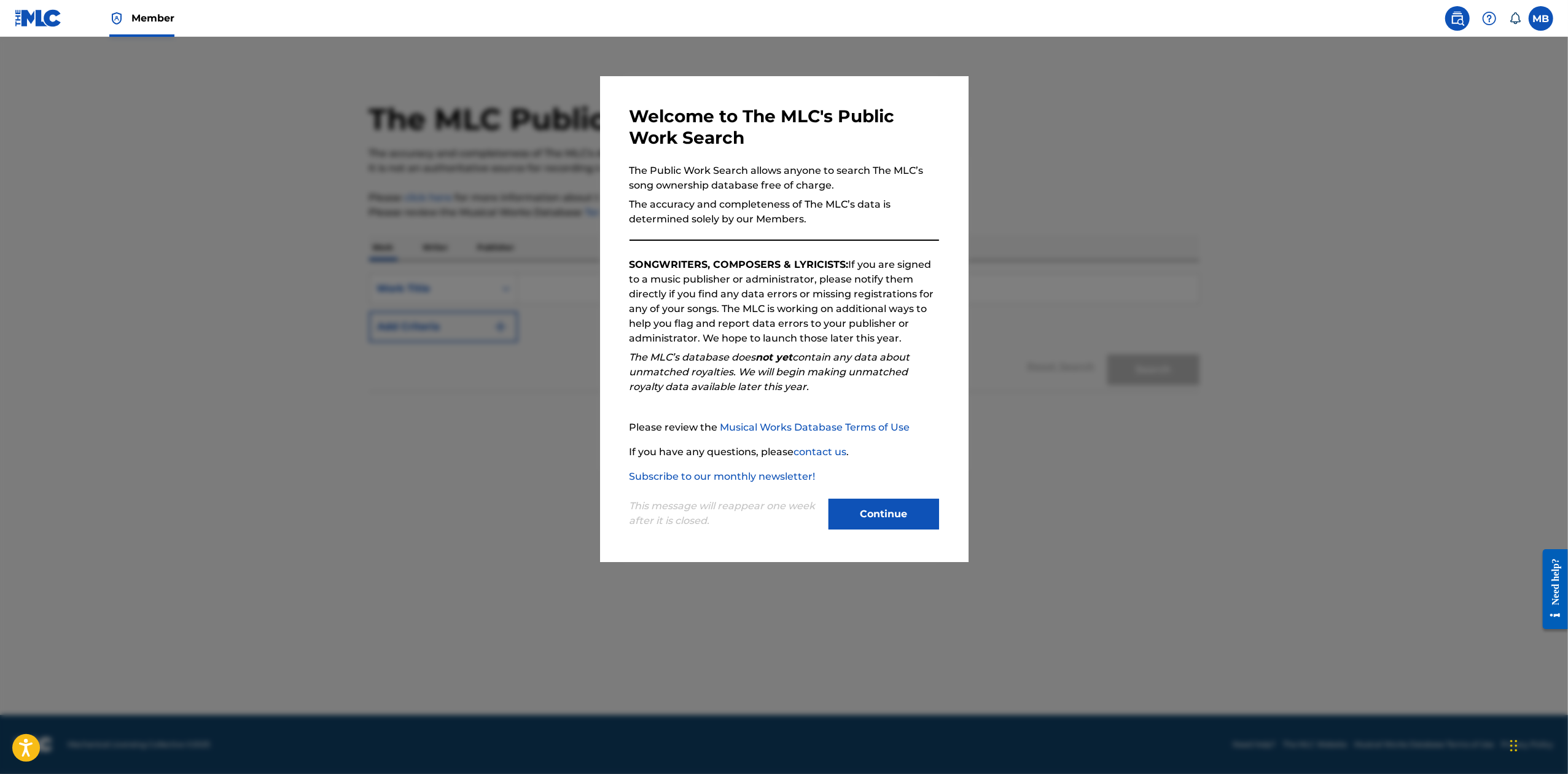
click at [909, 507] on button "Continue" at bounding box center [884, 514] width 111 height 31
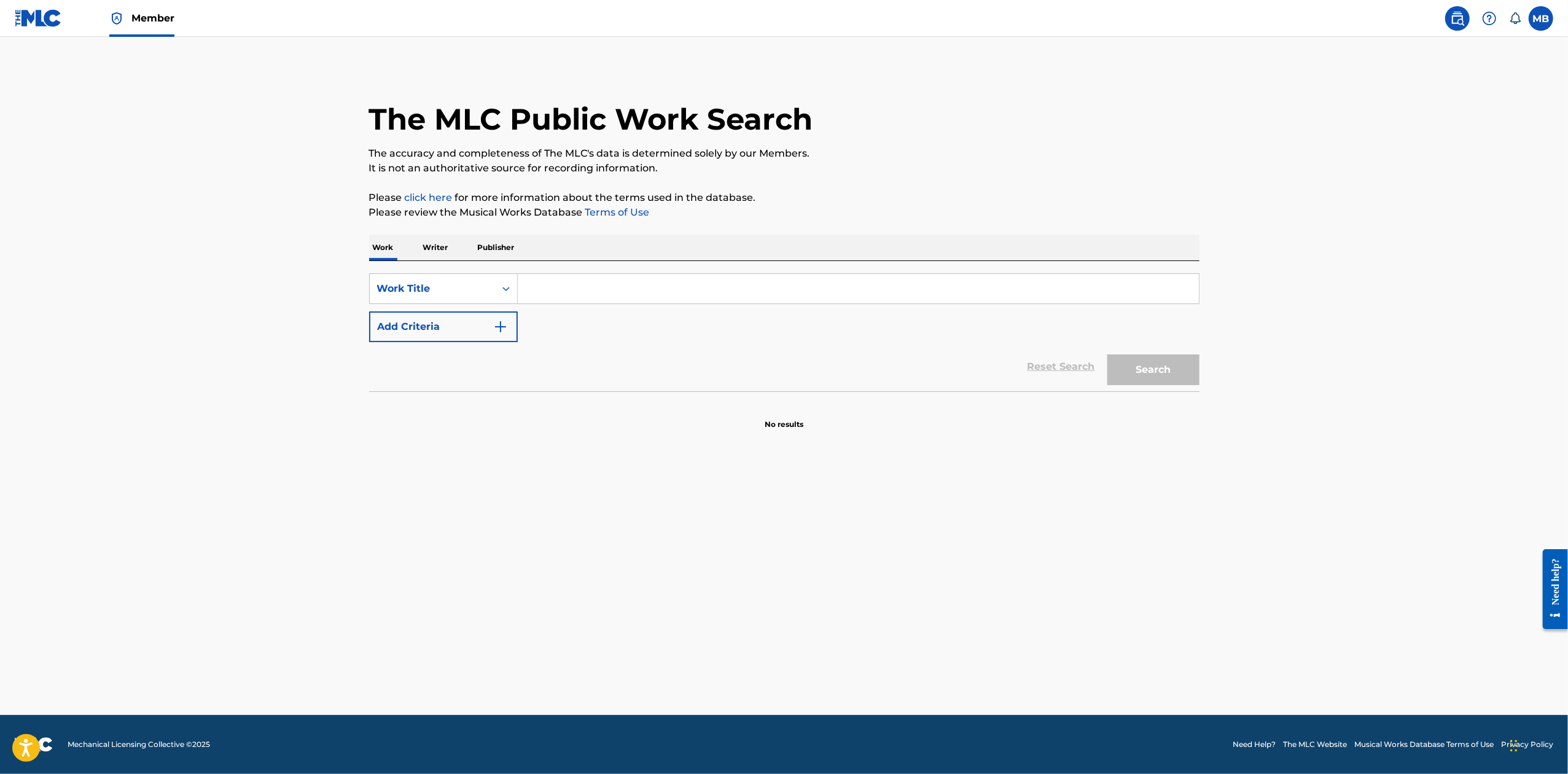
click at [611, 289] on input "Search Form" at bounding box center [858, 288] width 681 height 29
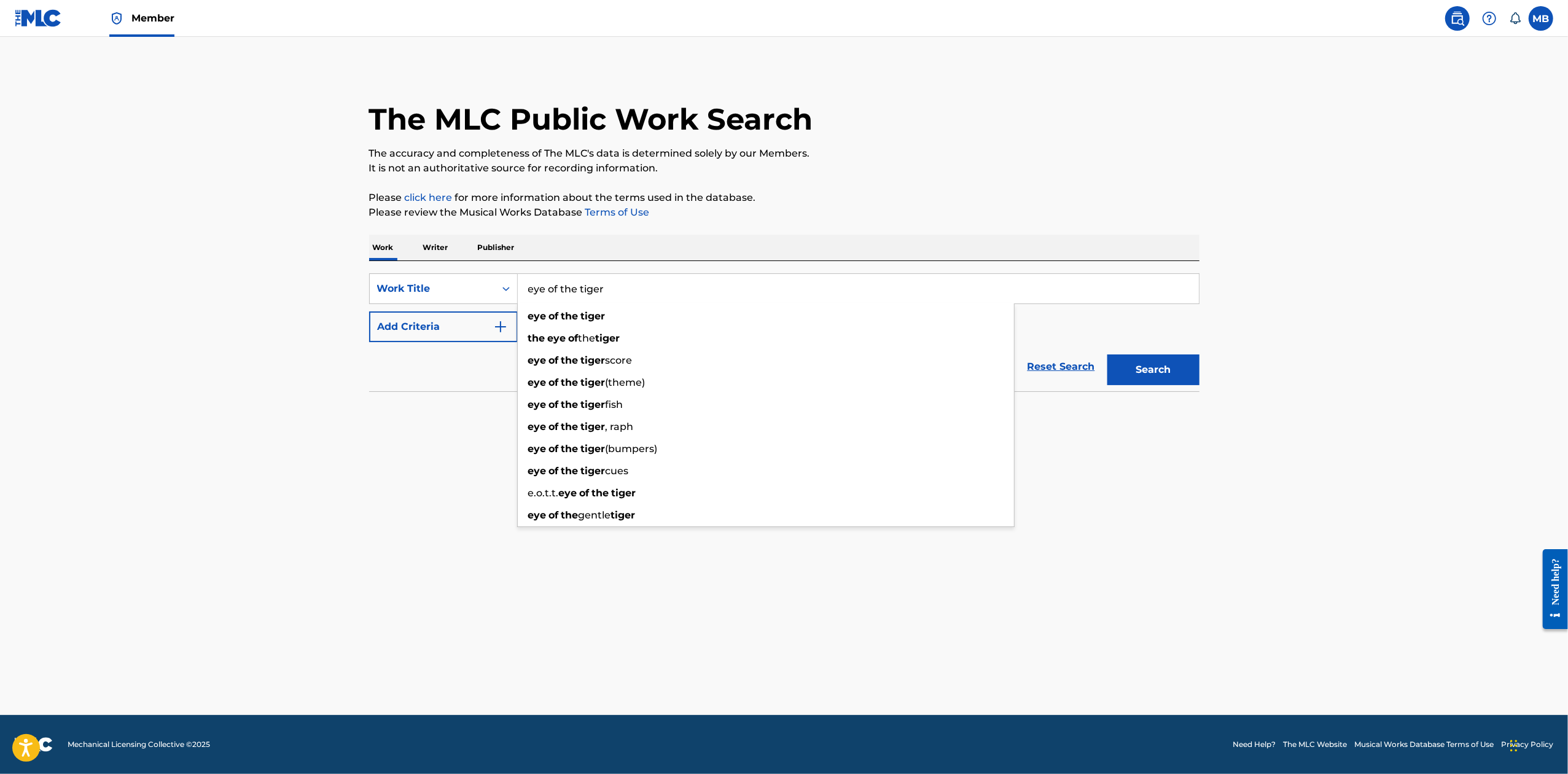
type input "eye of the tiger"
click at [1107, 354] on button "Search" at bounding box center [1153, 369] width 92 height 31
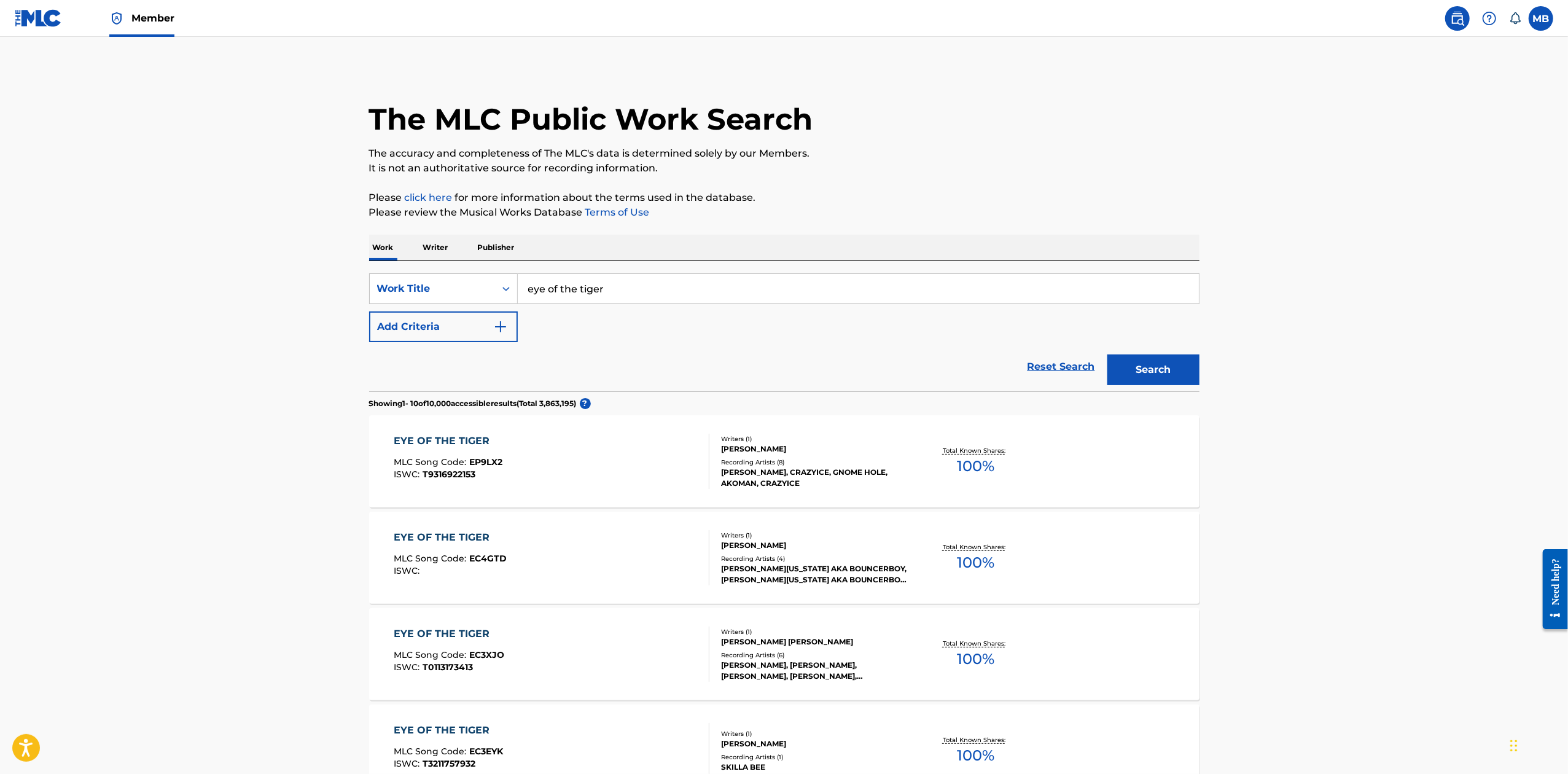
click at [1260, 516] on main "The MLC Public Work Search The accuracy and completeness of The MLC's data is d…" at bounding box center [784, 741] width 1568 height 1408
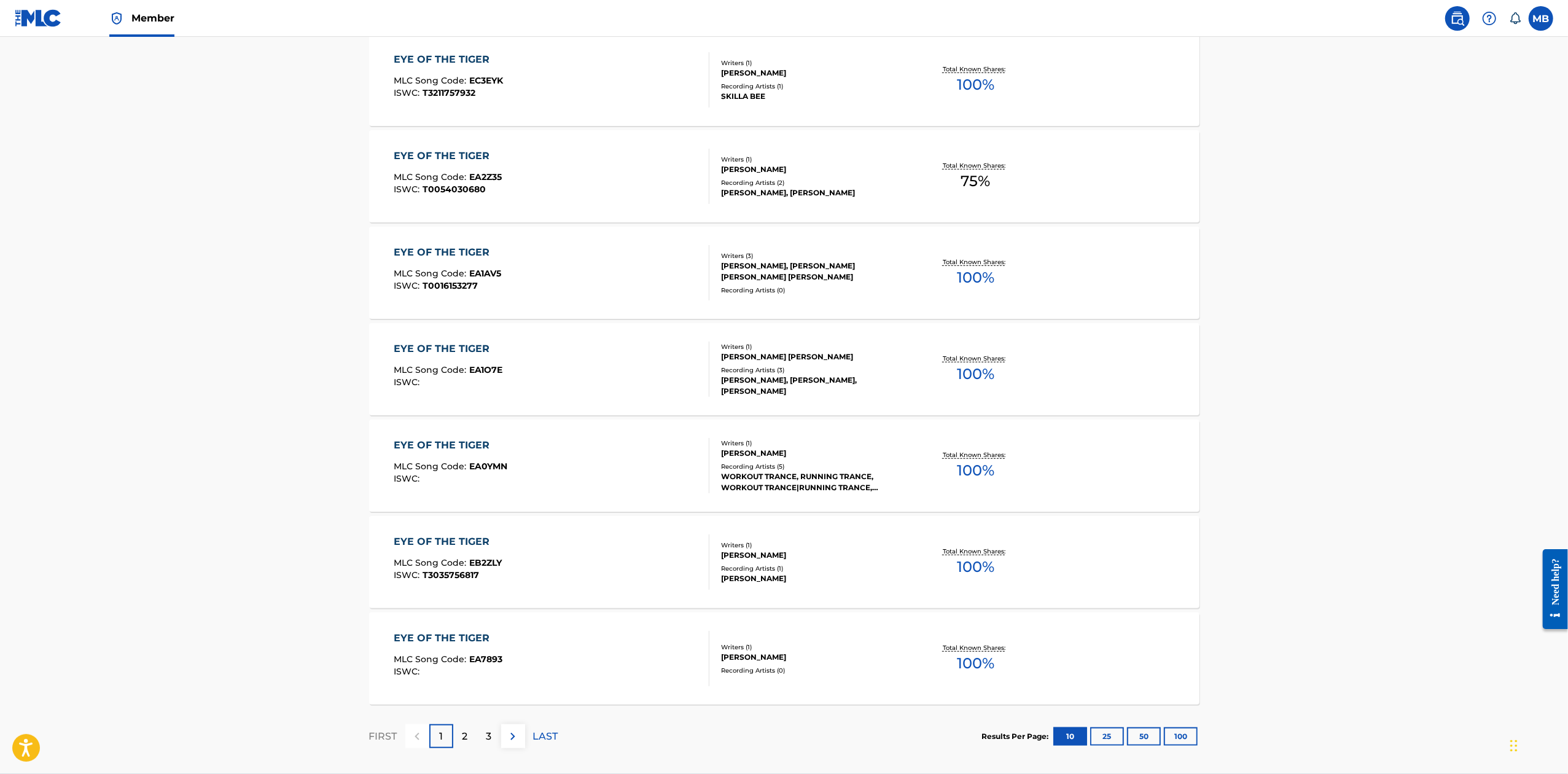
scroll to position [730, 0]
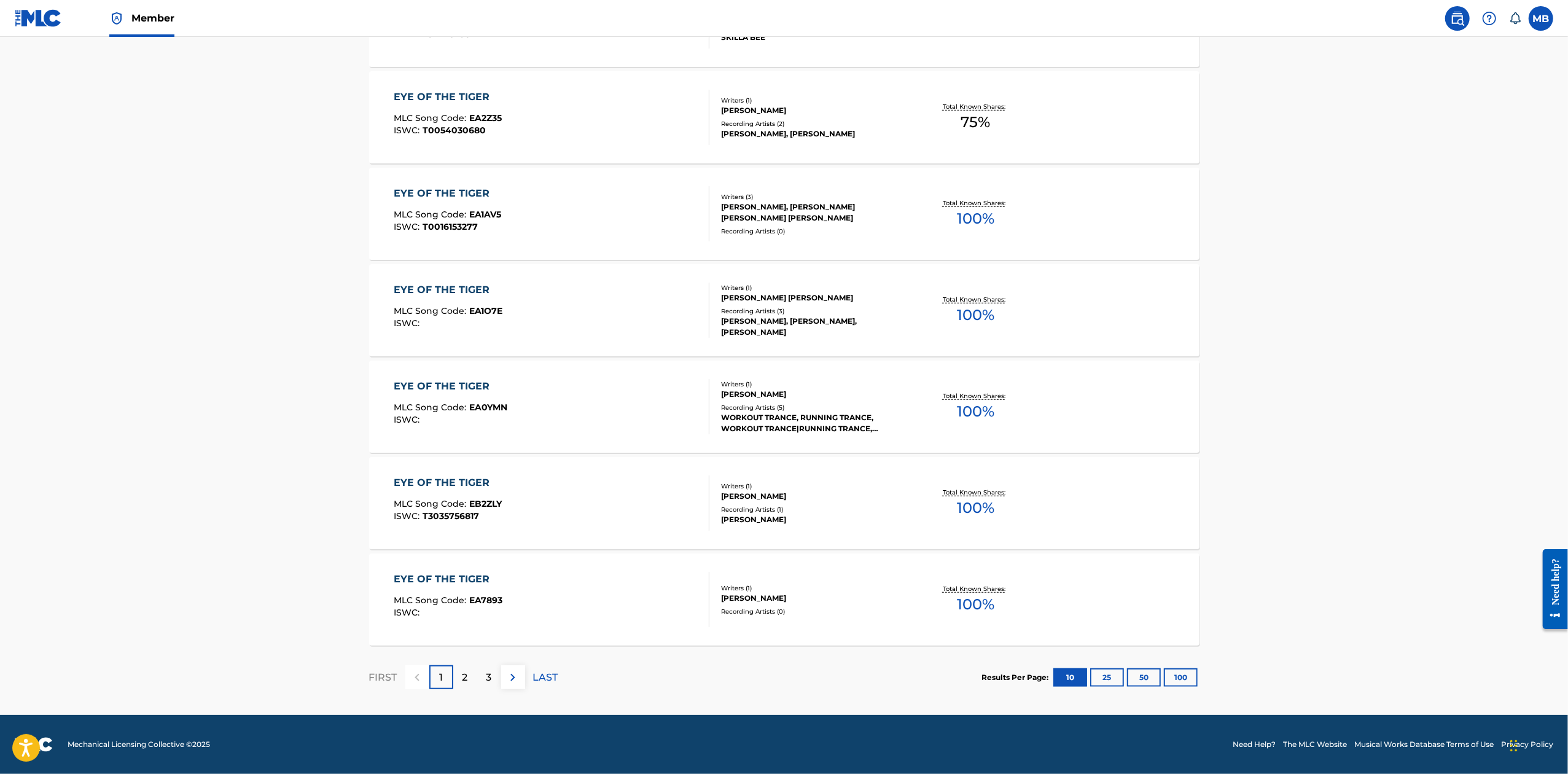
click at [1184, 678] on button "100" at bounding box center [1180, 678] width 34 height 19
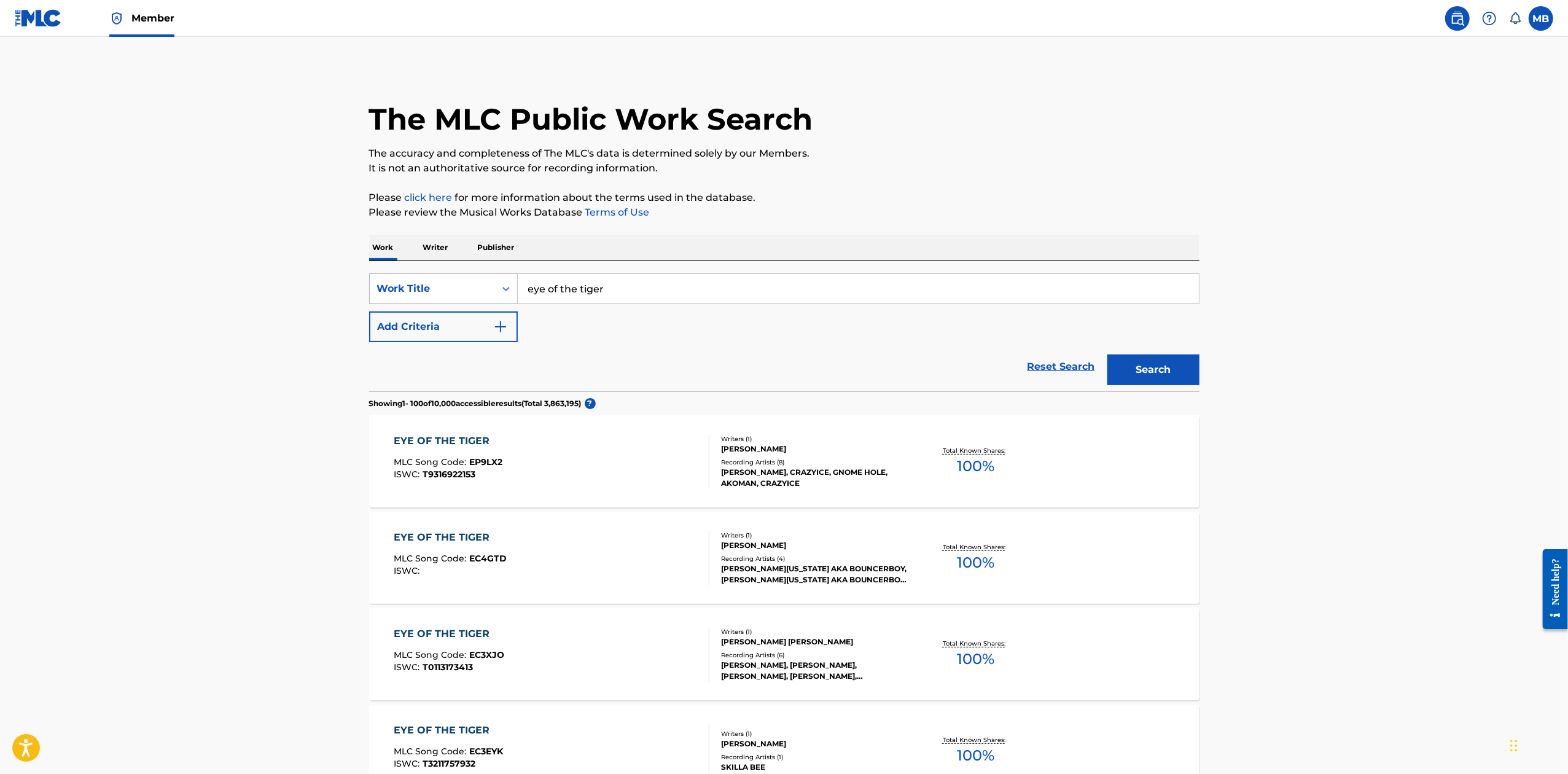
click at [475, 291] on div "Work Title" at bounding box center [432, 289] width 111 height 15
click at [840, 352] on div "Reset Search Search" at bounding box center [784, 367] width 830 height 49
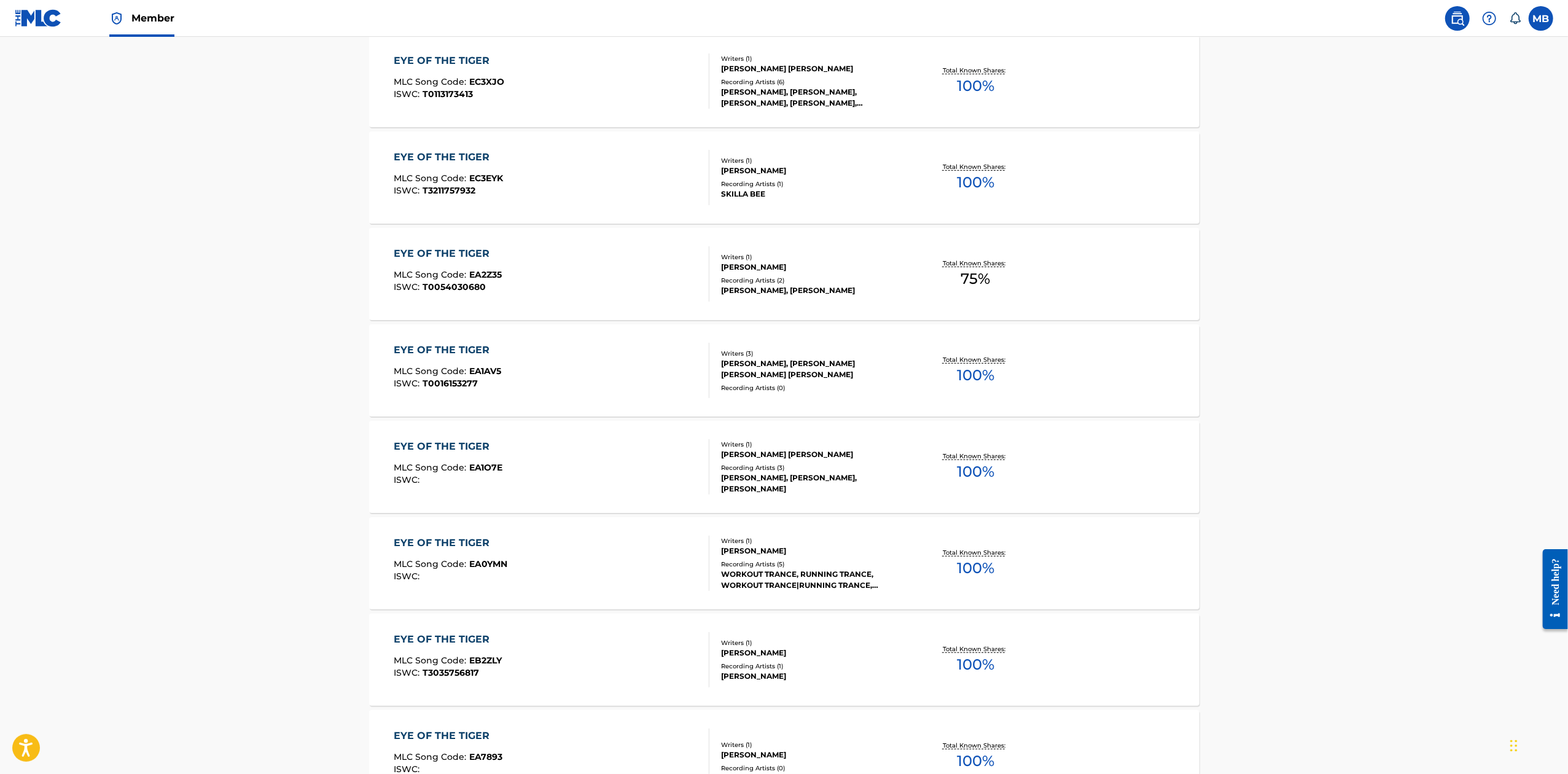
scroll to position [1316, 0]
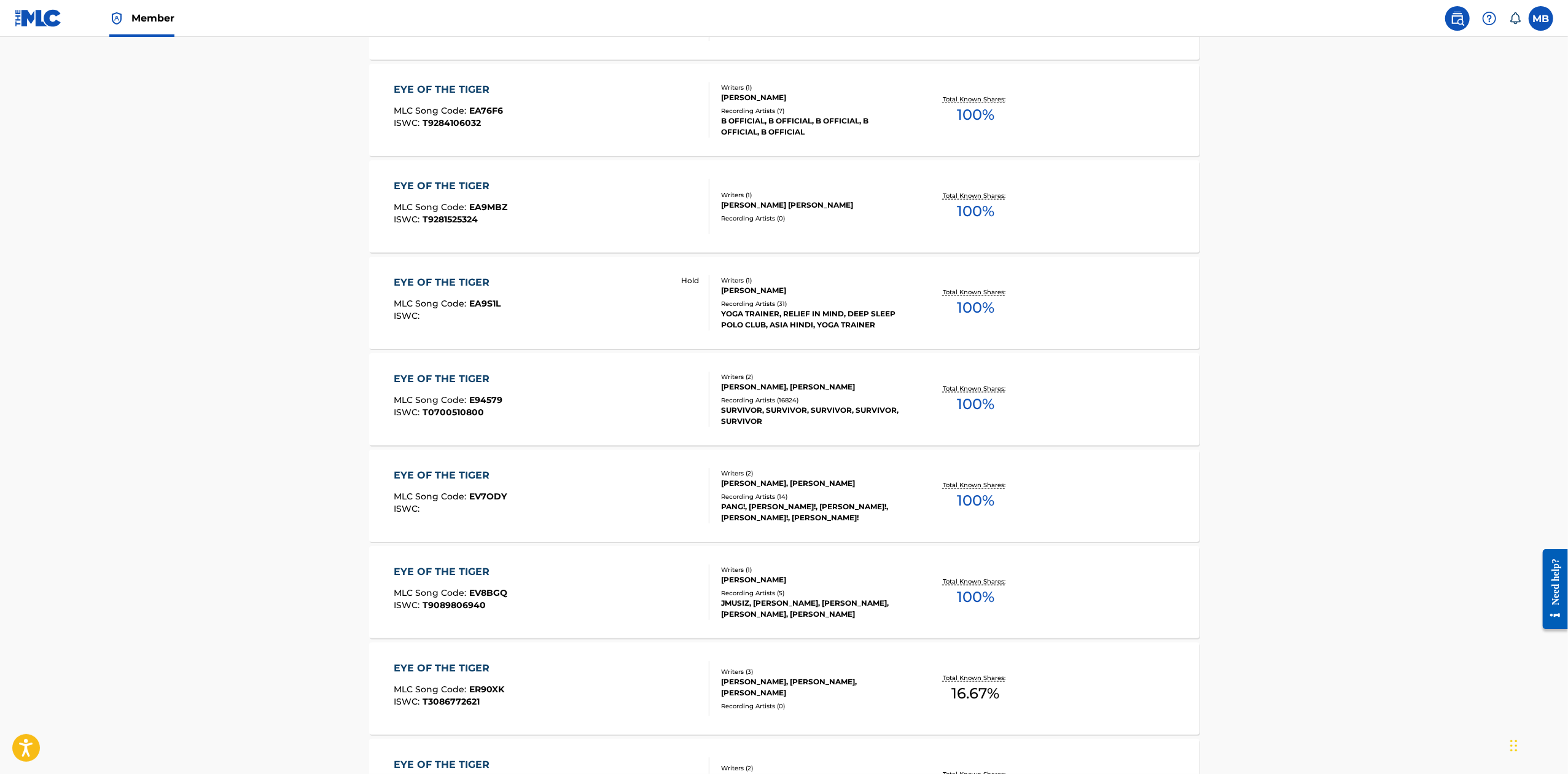
click at [521, 401] on div "EYE OF THE TIGER MLC Song Code : E94579 ISWC : T0700510800" at bounding box center [551, 399] width 316 height 55
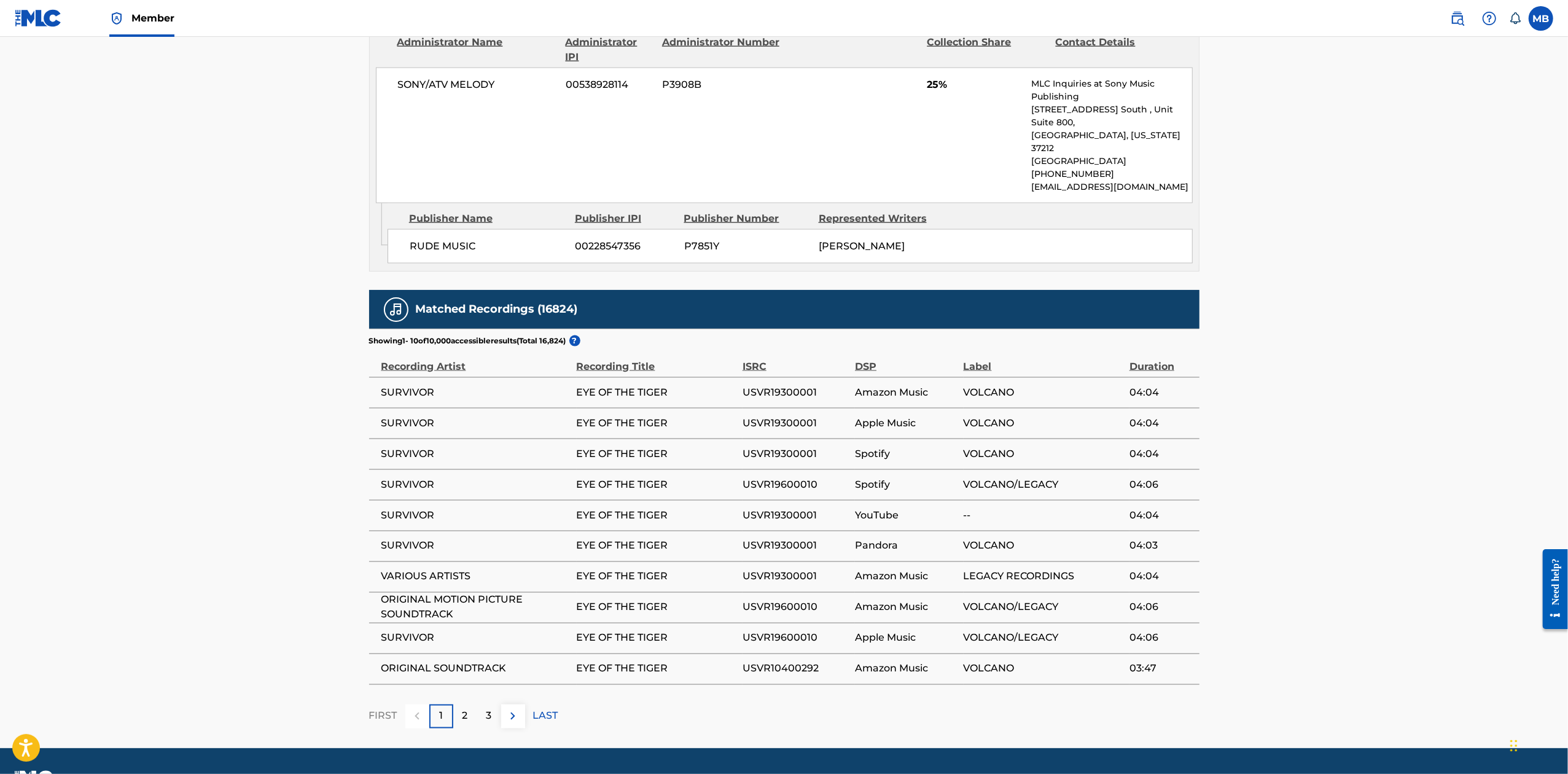
scroll to position [1831, 0]
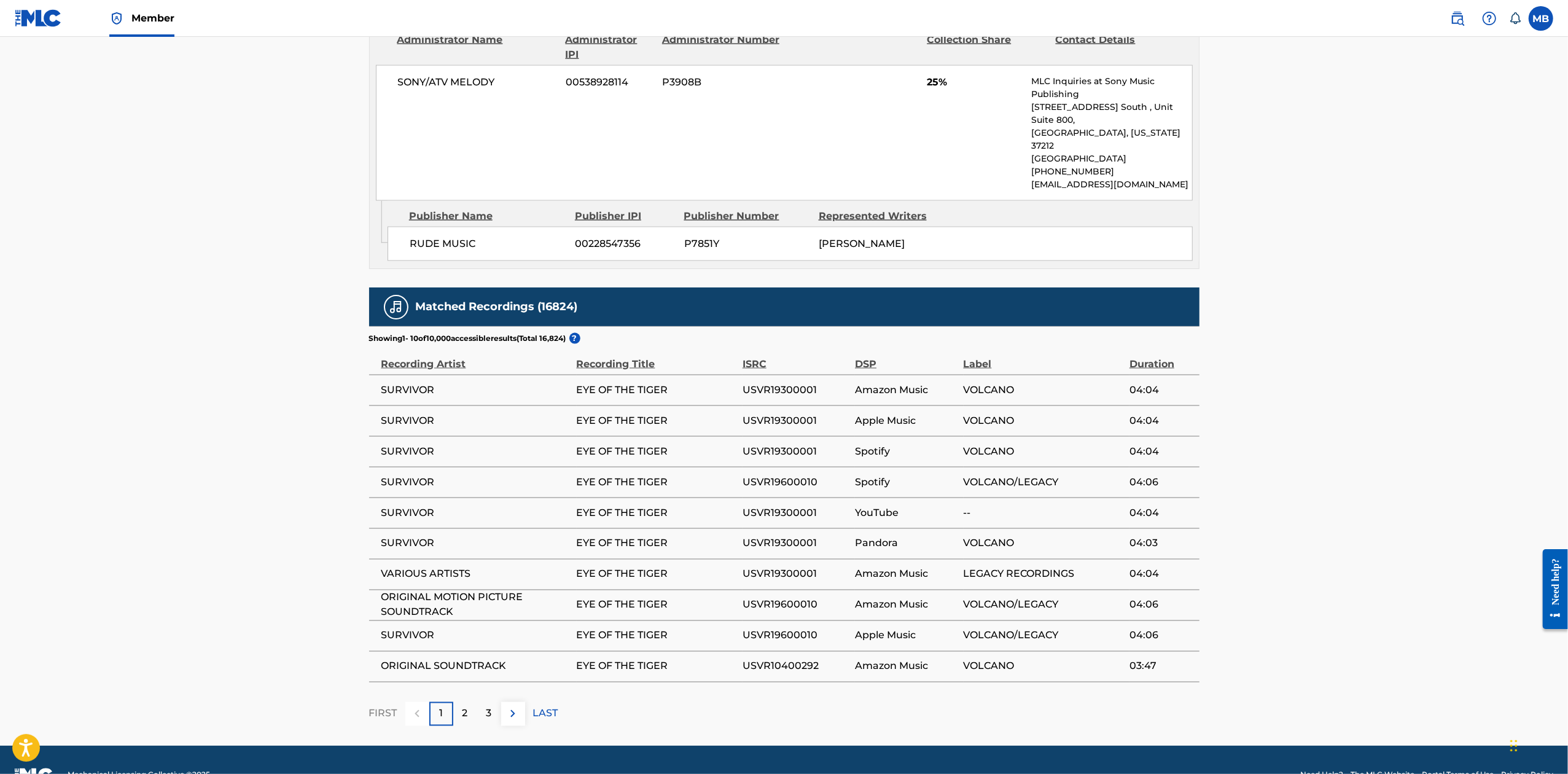
click at [462, 707] on p "2" at bounding box center [465, 714] width 6 height 15
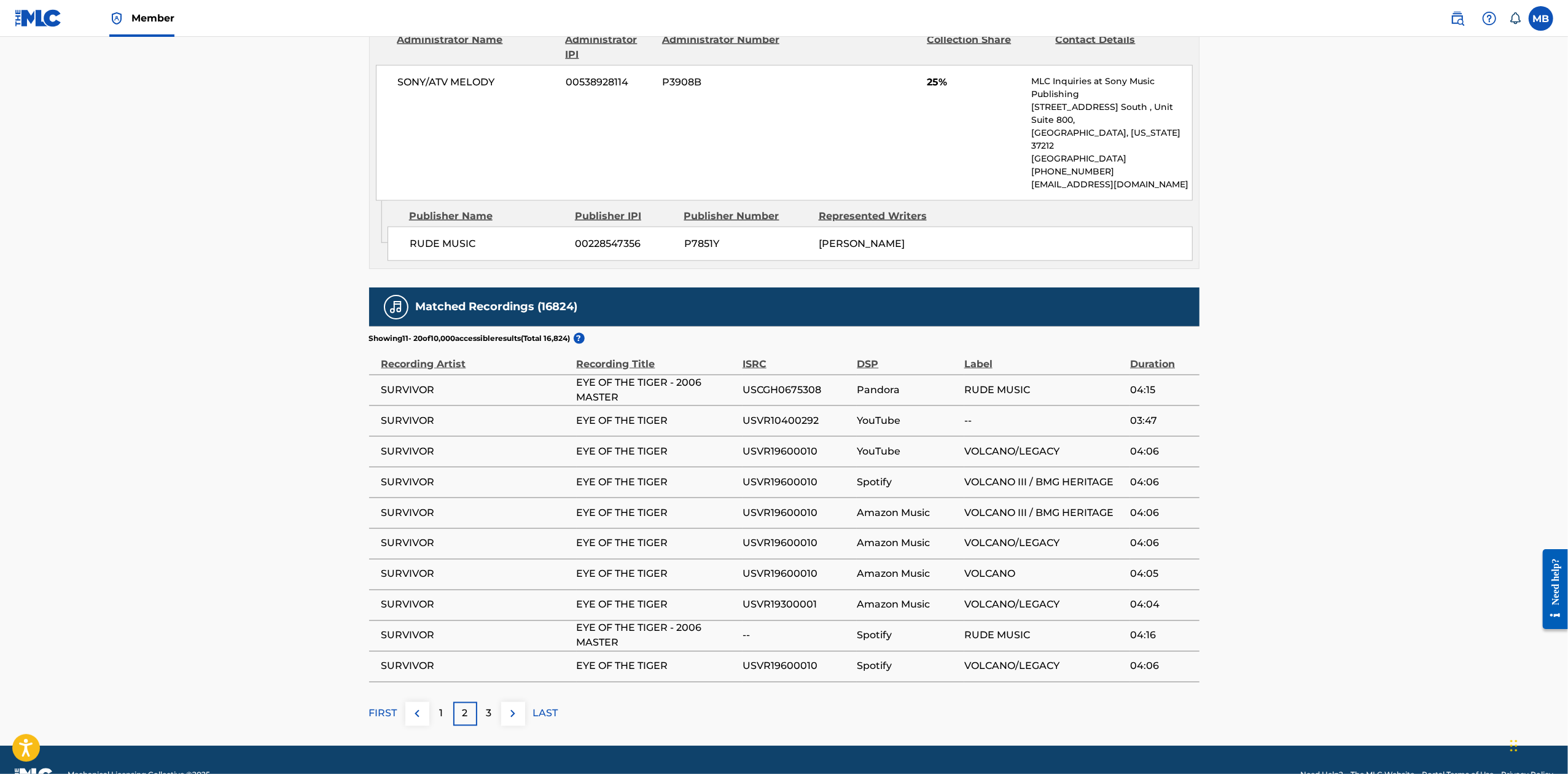
click at [802, 445] on span "USVR19600010" at bounding box center [797, 452] width 109 height 15
copy span "USVR19600010"
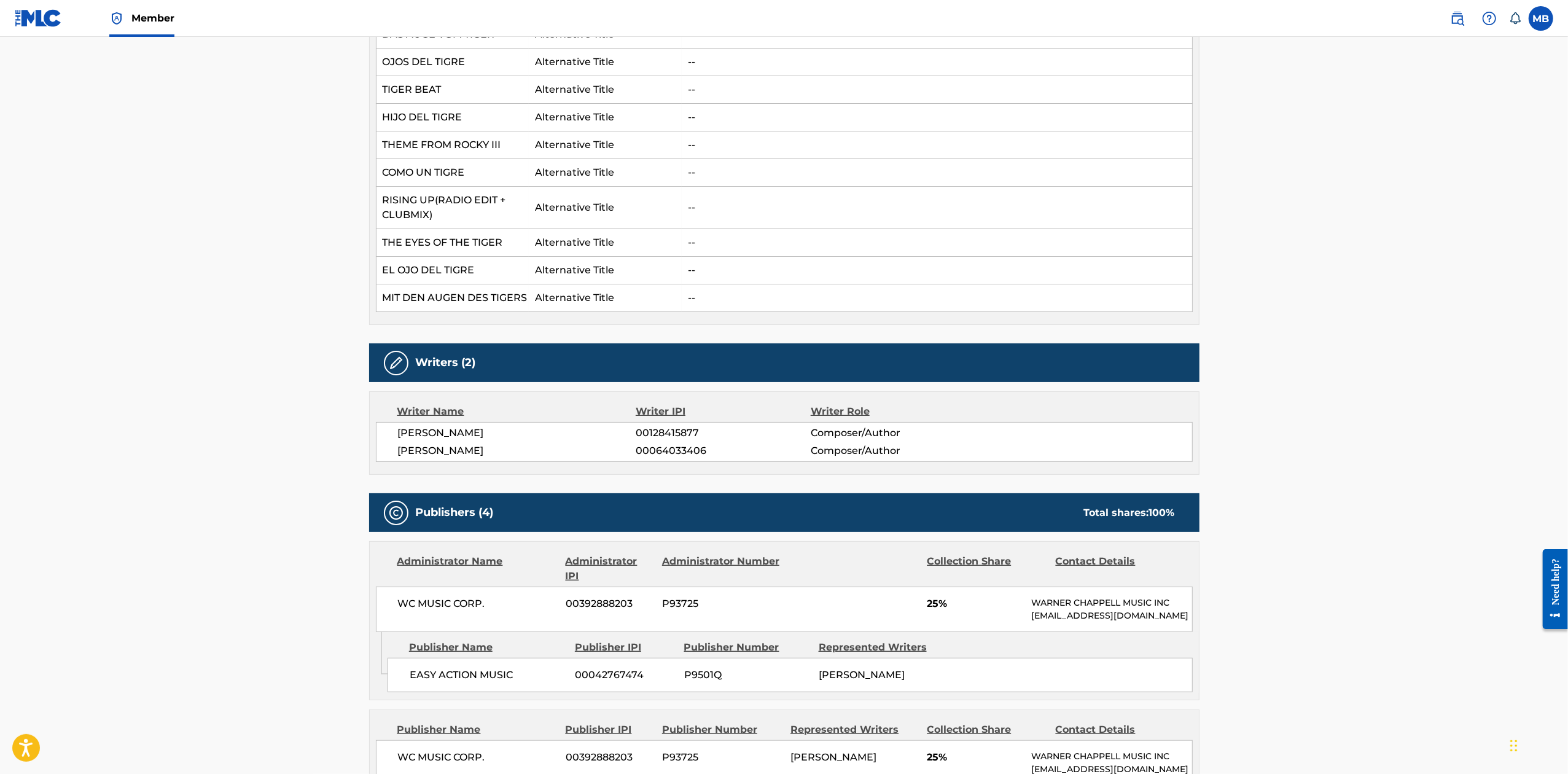
scroll to position [848, 0]
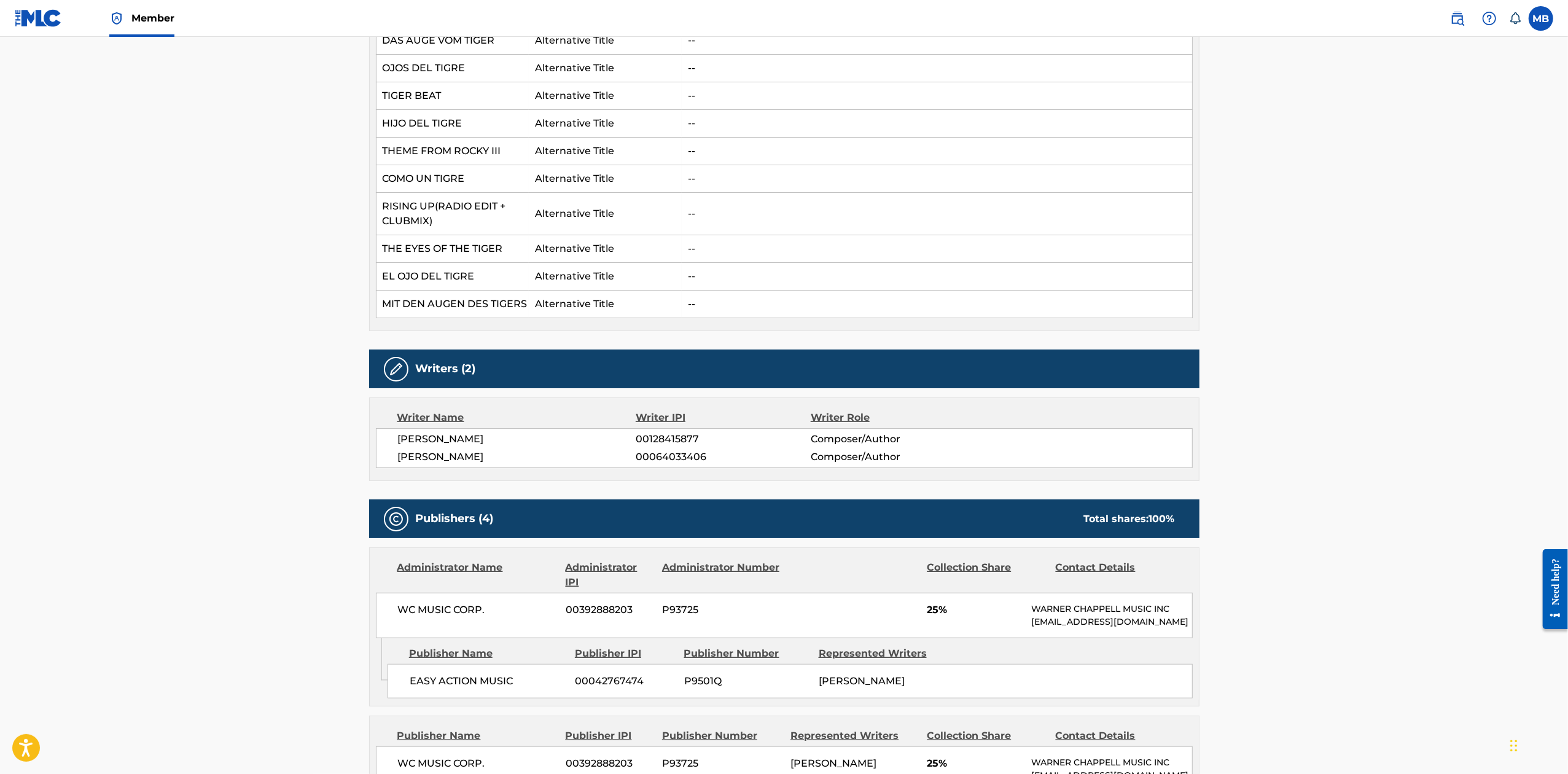
click at [814, 571] on div at bounding box center [854, 575] width 127 height 29
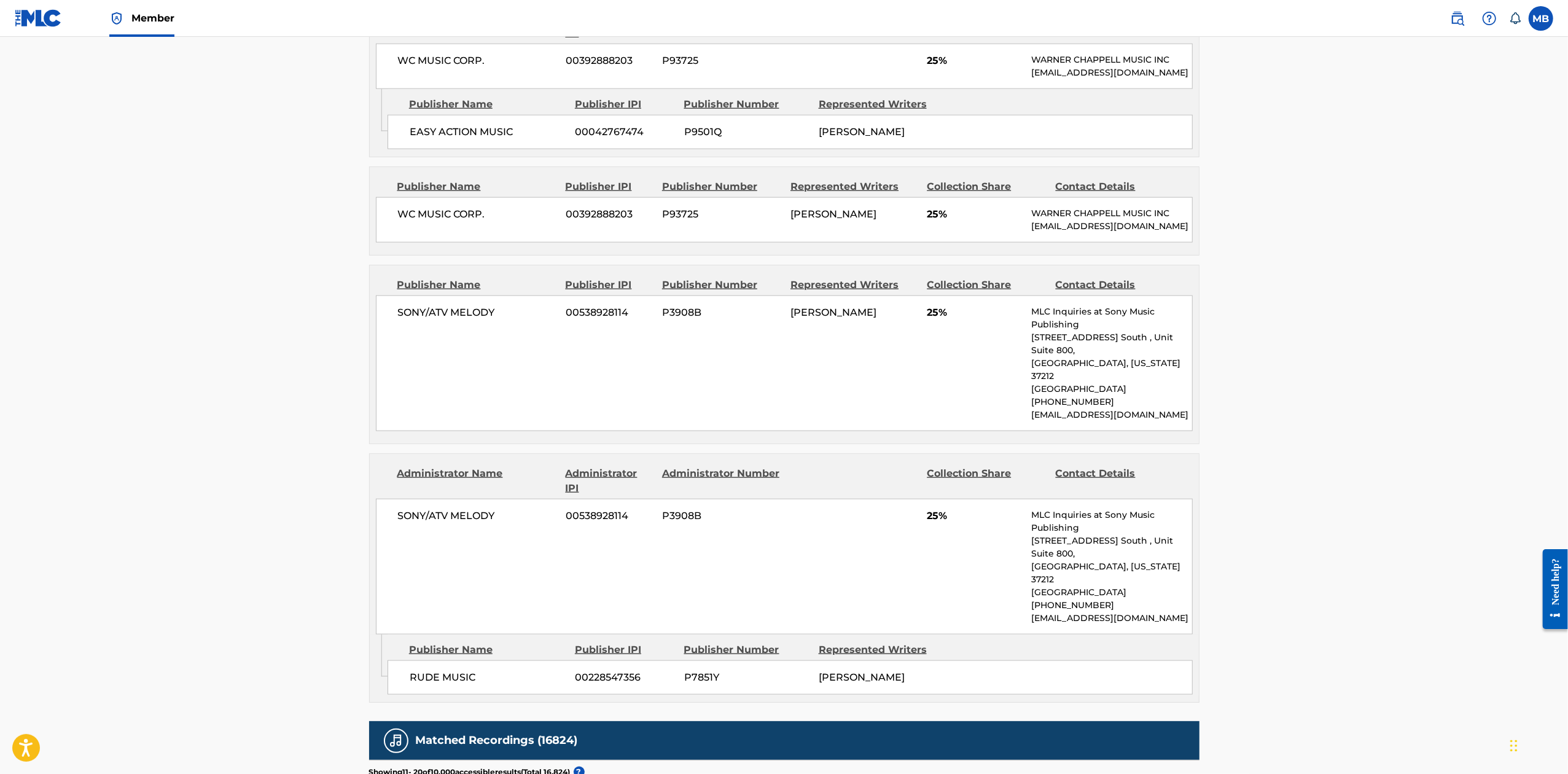
scroll to position [1421, 0]
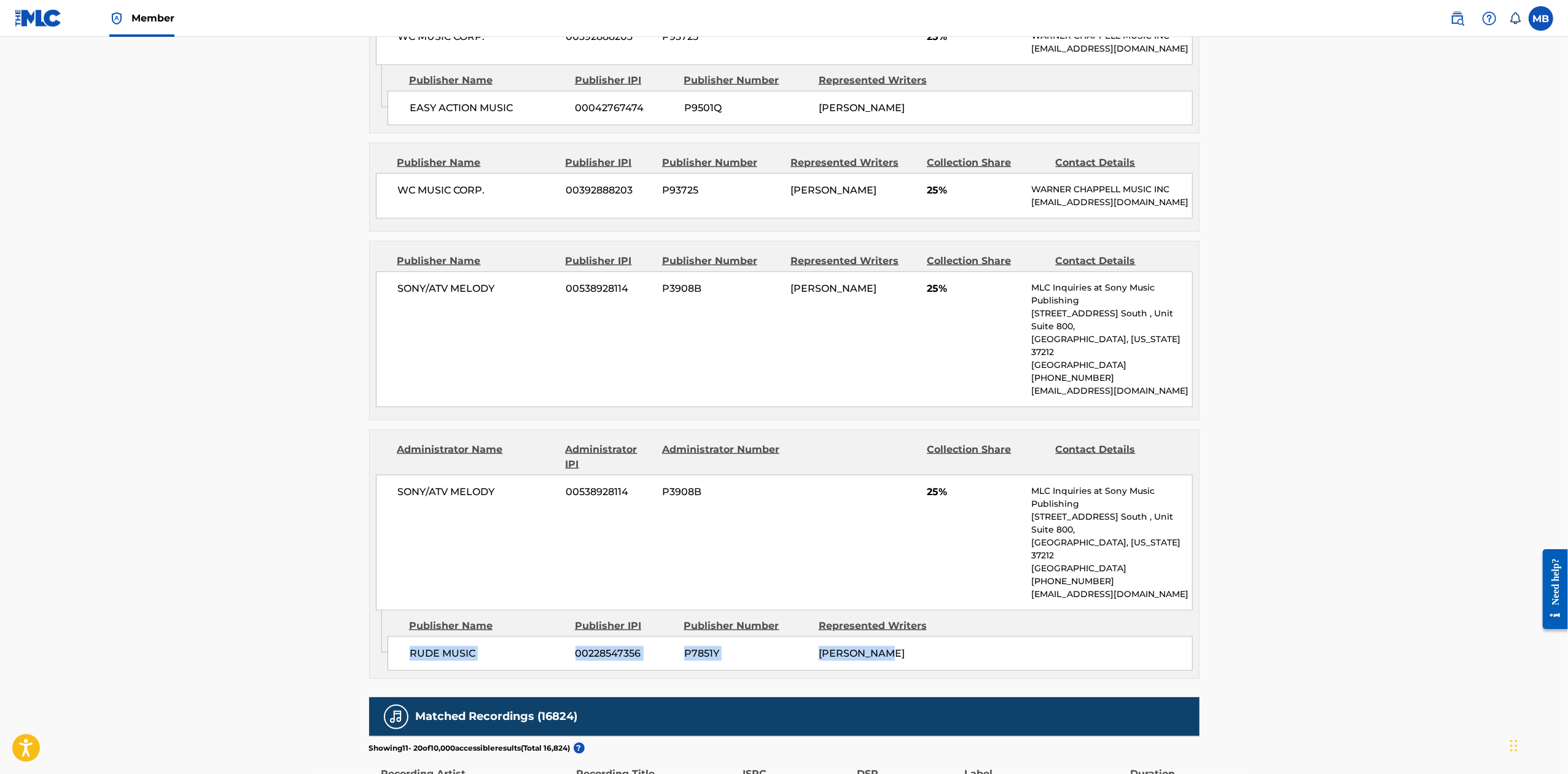
drag, startPoint x: 880, startPoint y: 620, endPoint x: 413, endPoint y: 618, distance: 467.0
click at [413, 637] on div "RUDE MUSIC 00228547356 P7851Y [PERSON_NAME]" at bounding box center [789, 654] width 805 height 34
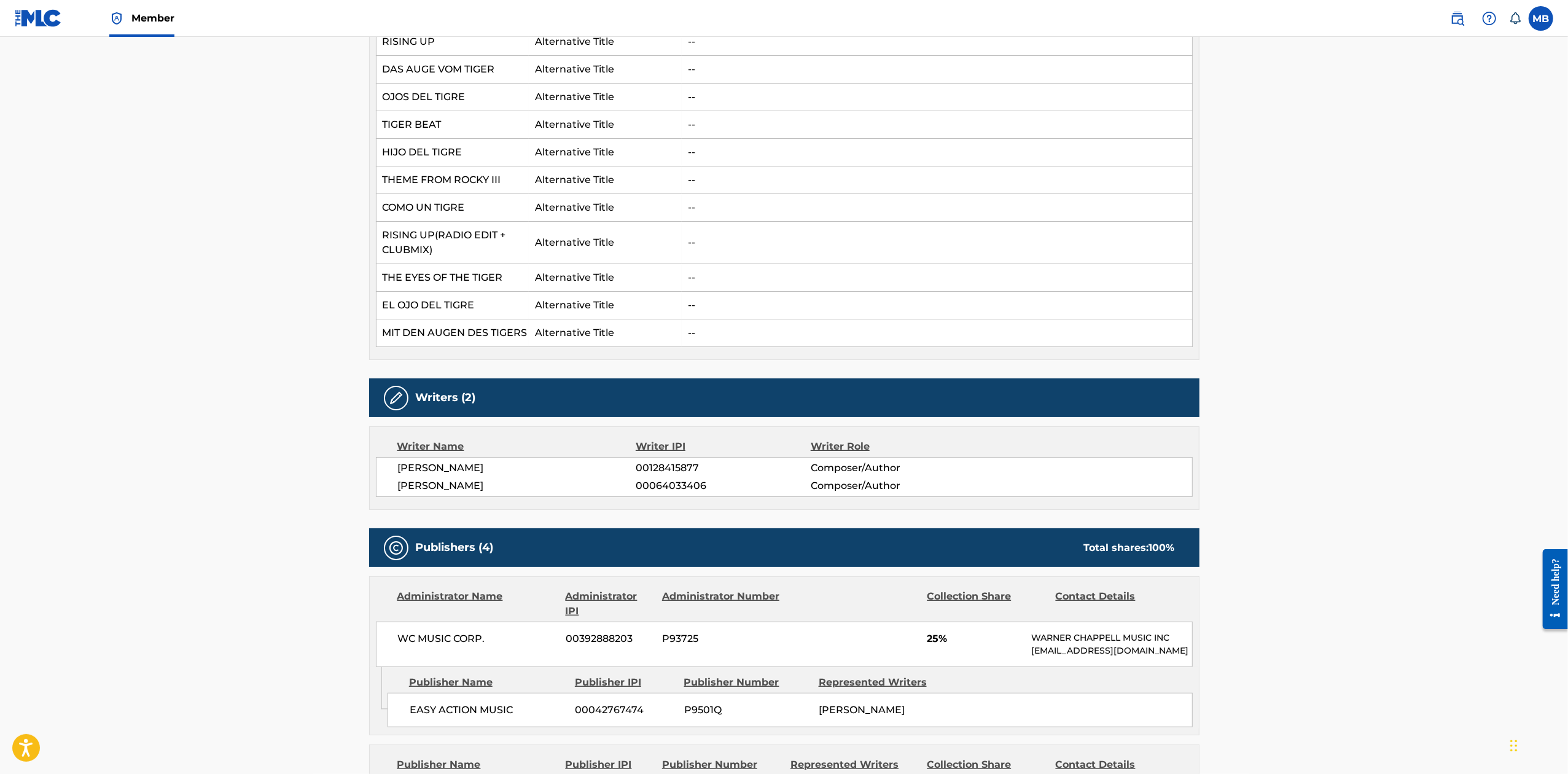
scroll to position [1557, 0]
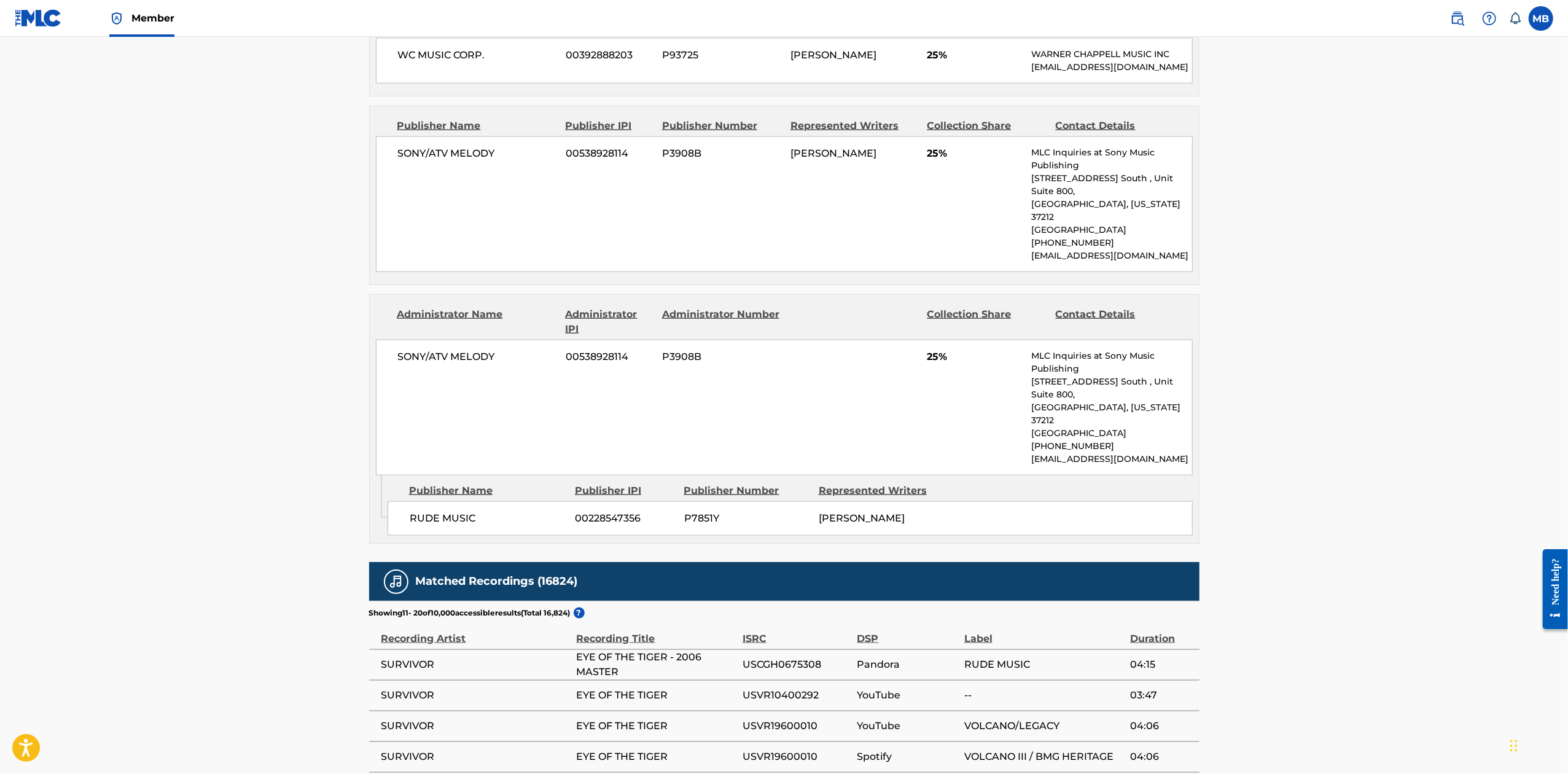
click at [745, 424] on div "SONY/ATV MELODY 00538928114 P3908B 25% MLC Inquiries at Sony Music Publishing […" at bounding box center [784, 407] width 817 height 136
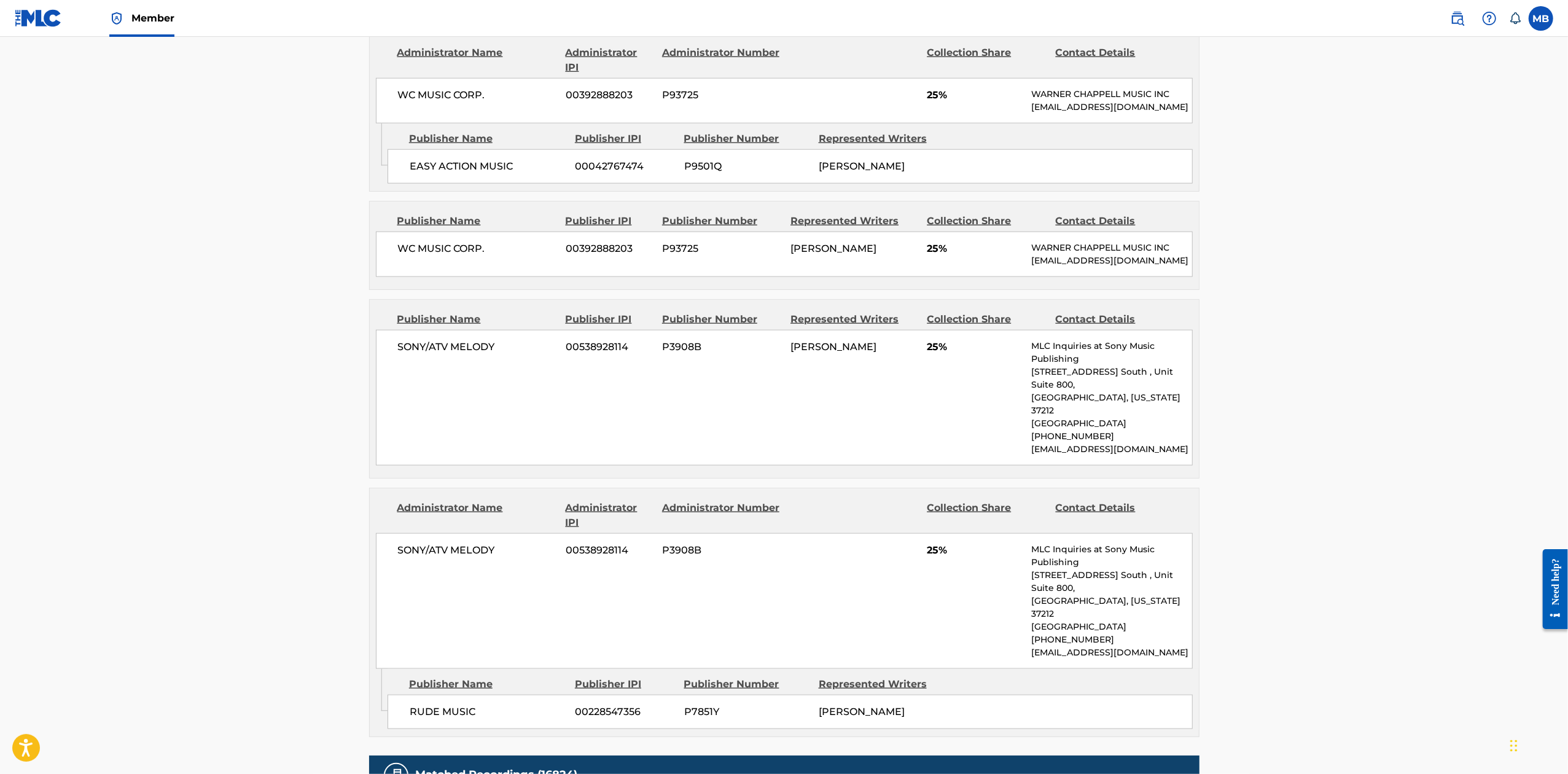
scroll to position [1392, 0]
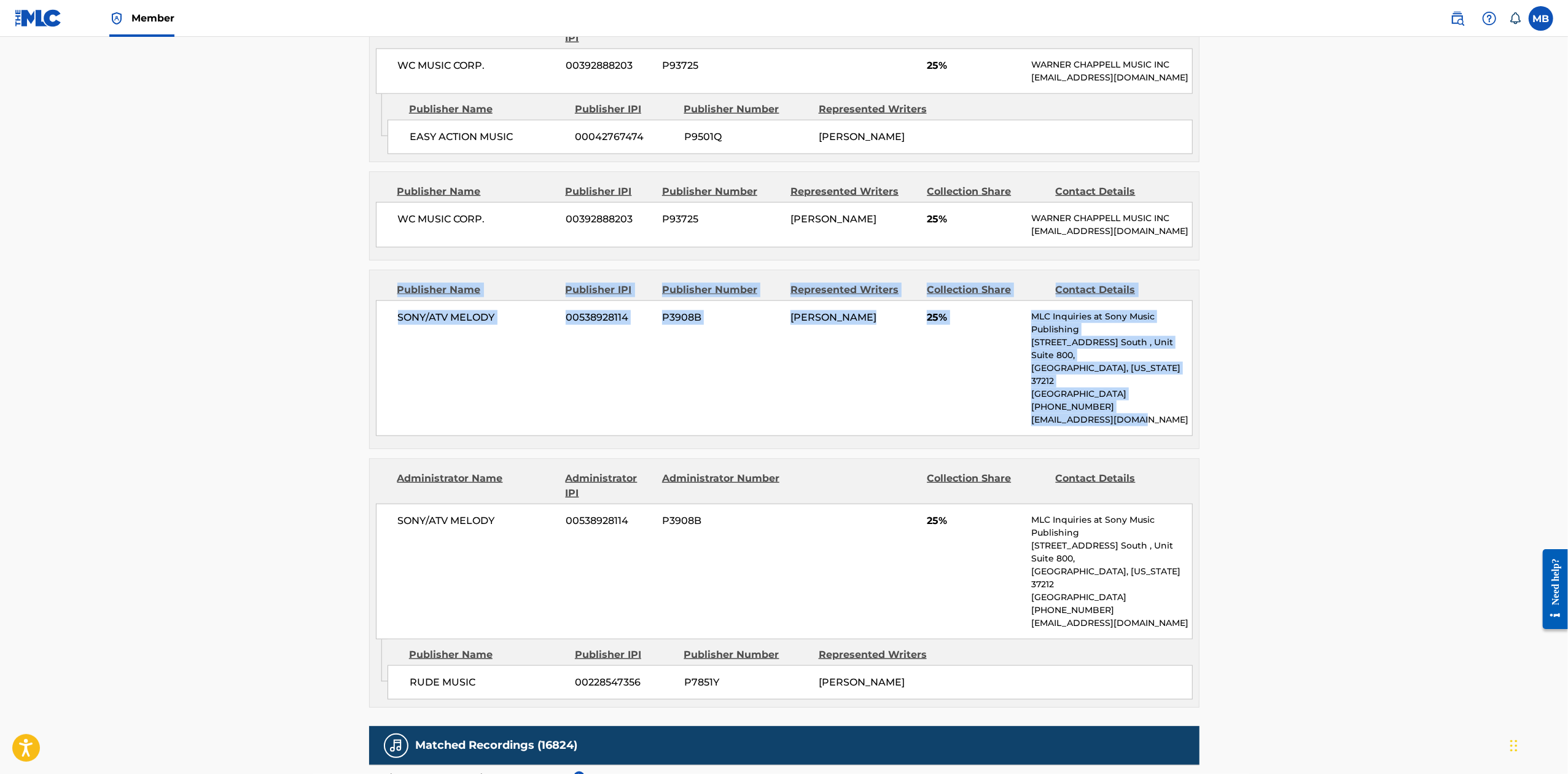
drag, startPoint x: 1031, startPoint y: 394, endPoint x: 372, endPoint y: 315, distance: 663.7
click at [372, 315] on div "Publisher Name Publisher IPI Publisher Number Represented Writers Collection Sh…" at bounding box center [784, 359] width 829 height 178
click at [869, 422] on div "SONY/ATV MELODY 00538928114 P3908B [PERSON_NAME] 25% MLC Inquiries at Sony Musi…" at bounding box center [784, 368] width 817 height 136
drag, startPoint x: 1146, startPoint y: 397, endPoint x: 383, endPoint y: 355, distance: 764.2
click at [383, 355] on div "SONY/ATV MELODY 00538928114 P3908B [PERSON_NAME] 25% MLC Inquiries at Sony Musi…" at bounding box center [784, 368] width 817 height 136
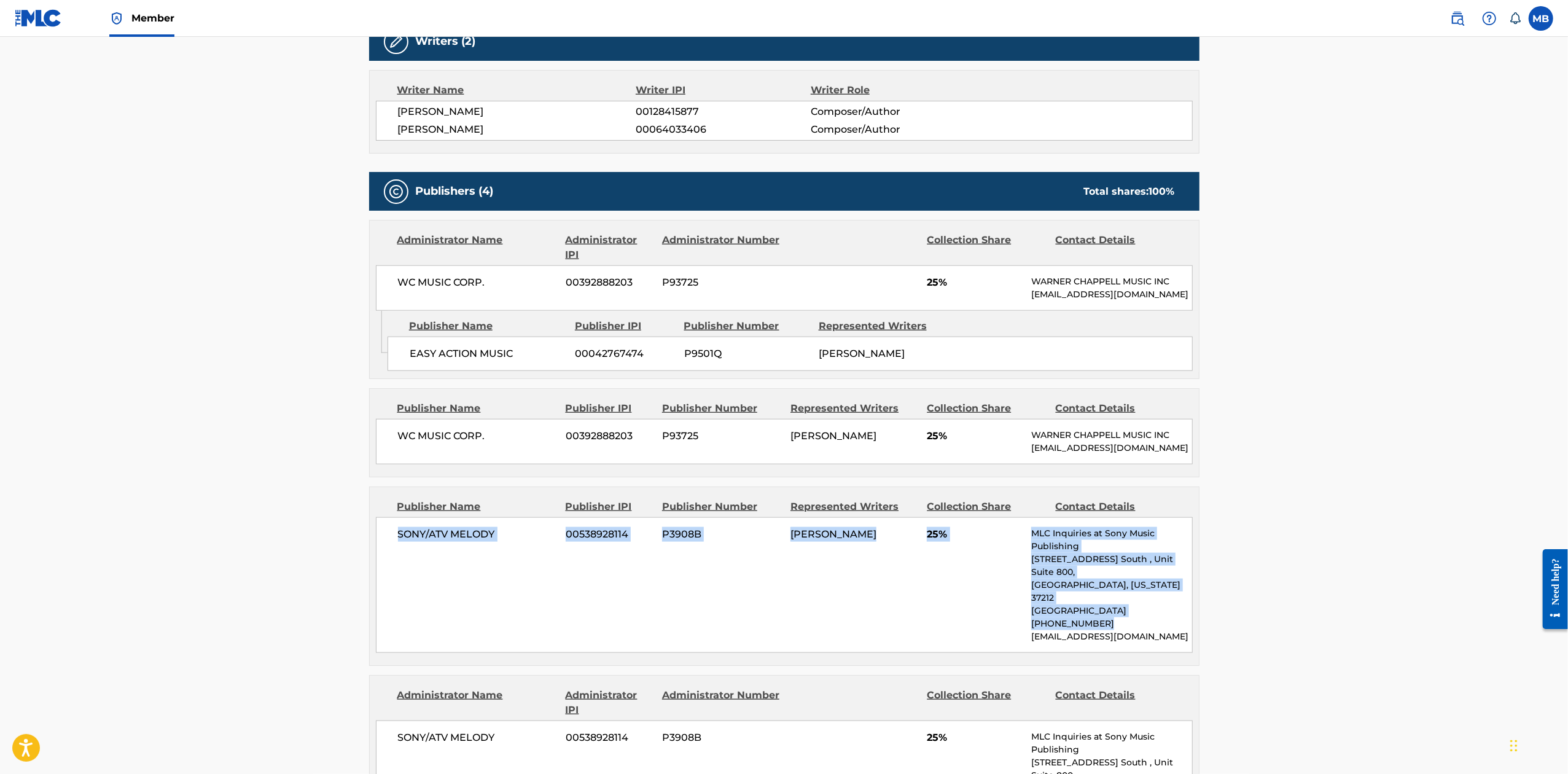
scroll to position [1146, 0]
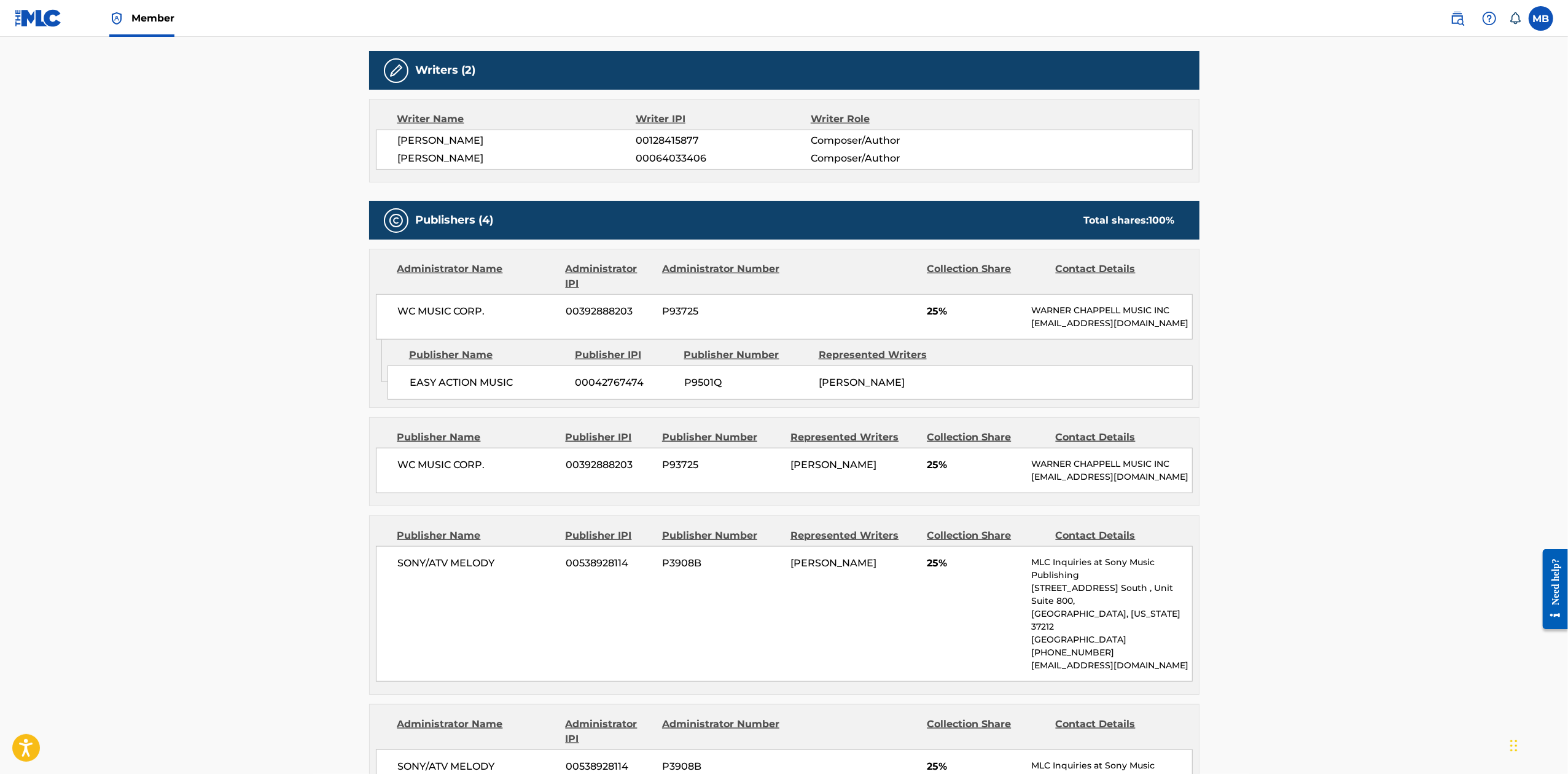
click at [1258, 504] on main "< Back to public search results Copy work link EYE OF THE TIGER Work Detail Mem…" at bounding box center [784, 160] width 1568 height 2540
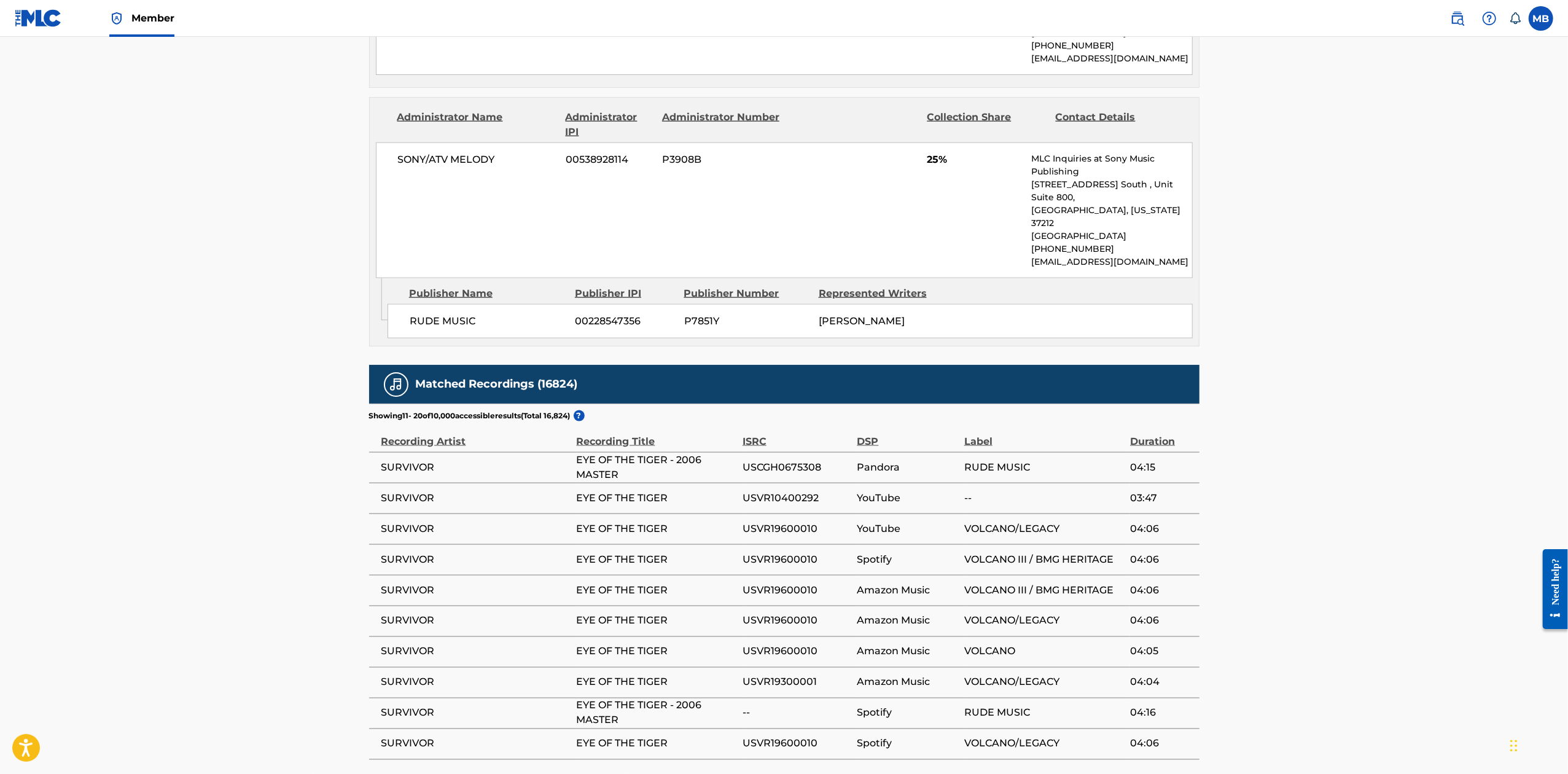
scroll to position [1802, 0]
